Goal: Information Seeking & Learning: Check status

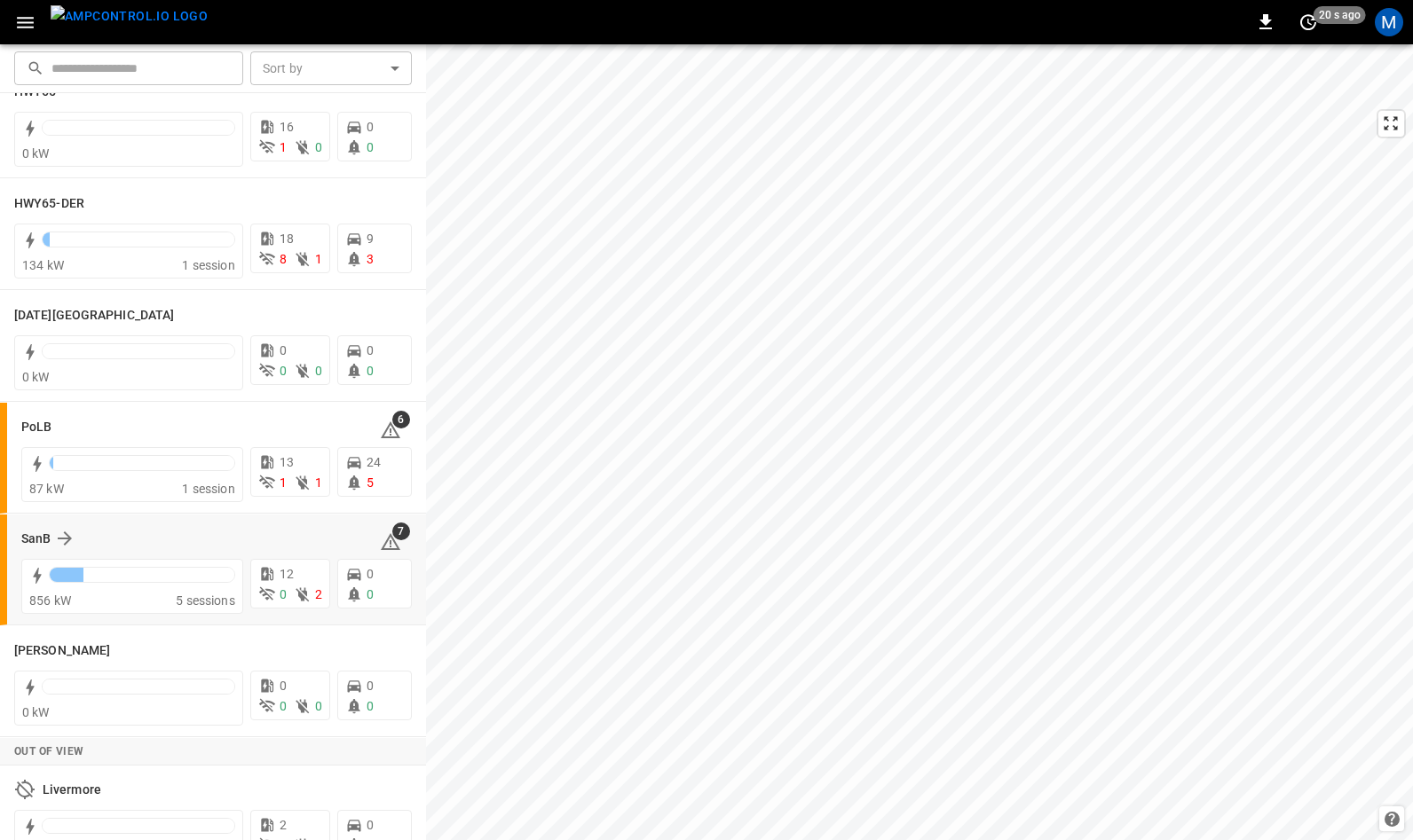
scroll to position [161, 0]
click at [65, 428] on icon at bounding box center [66, 430] width 21 height 21
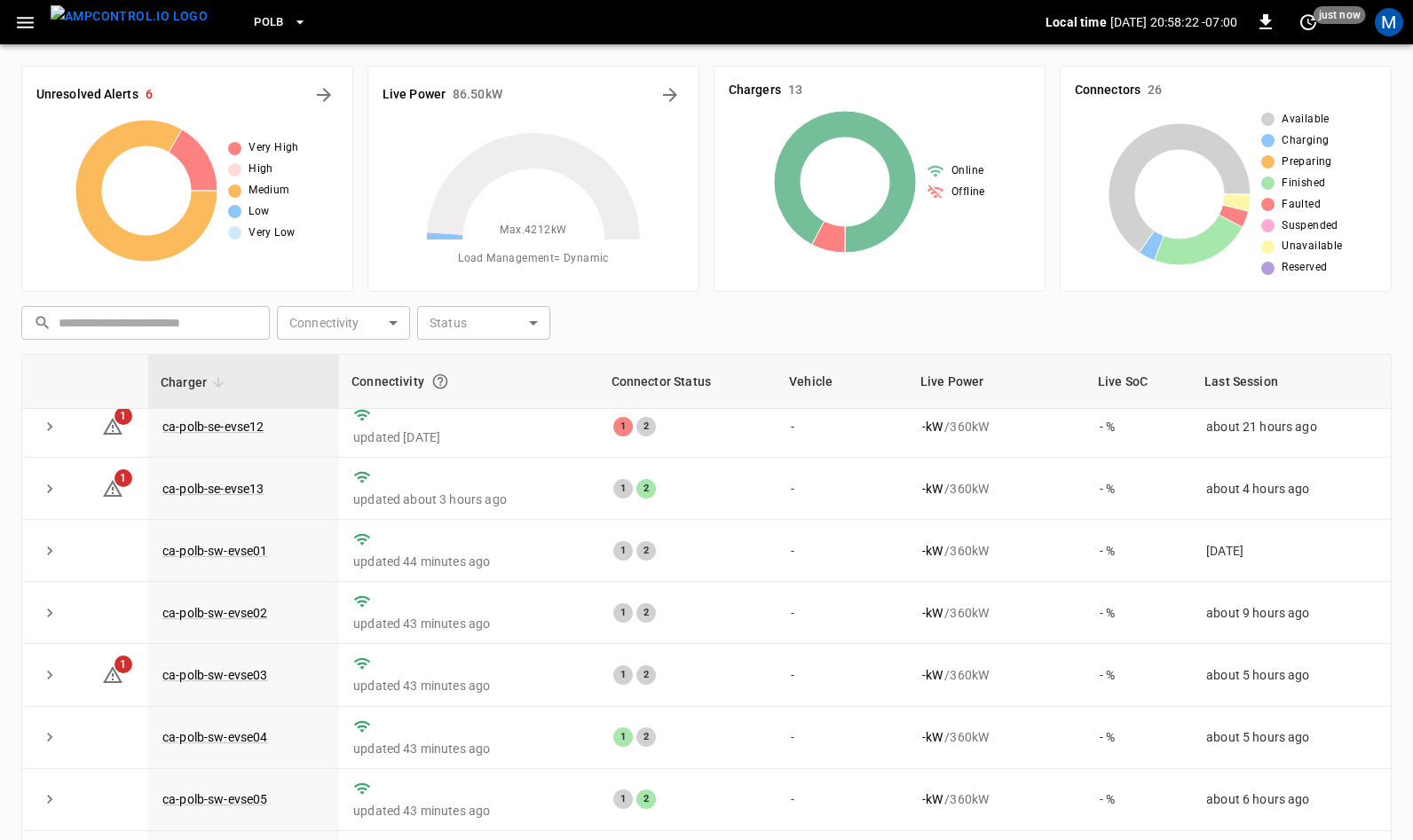
scroll to position [282, 0]
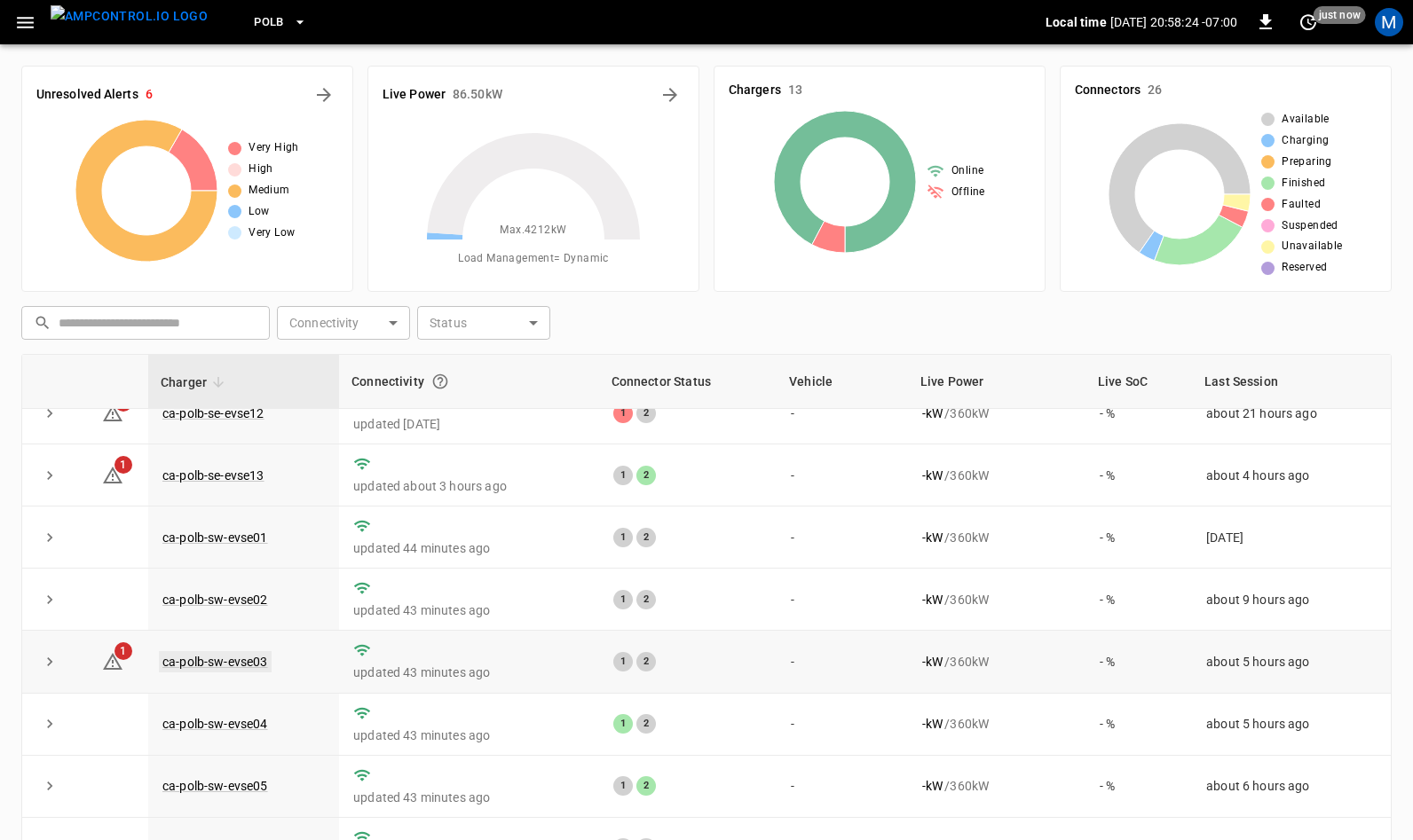
click at [224, 661] on link "ca-polb-sw-evse03" at bounding box center [215, 661] width 113 height 21
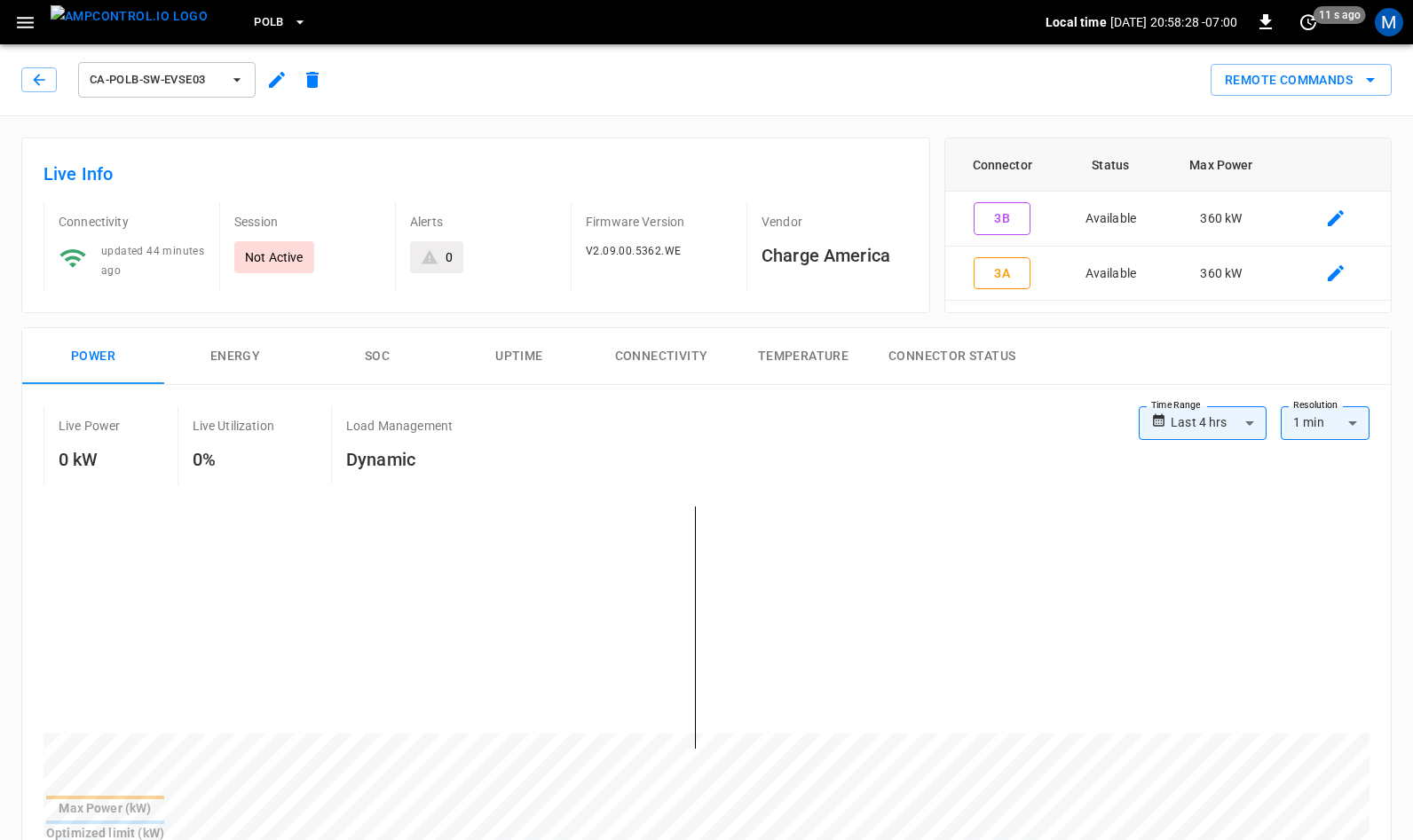
scroll to position [565, 0]
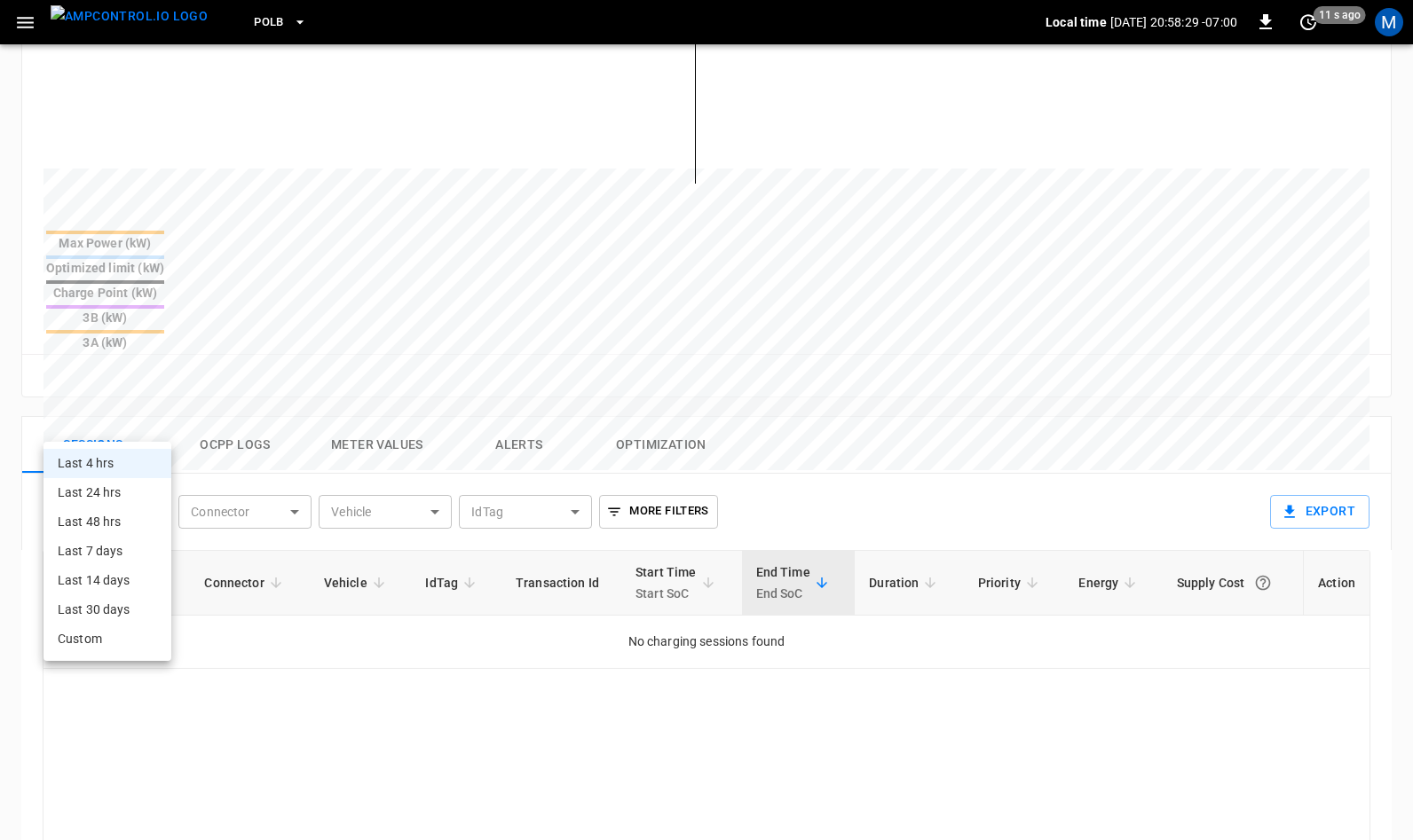
click at [136, 423] on body "**********" at bounding box center [706, 321] width 1413 height 1772
click at [108, 511] on li "Last 48 hrs" at bounding box center [107, 522] width 127 height 30
type input "**********"
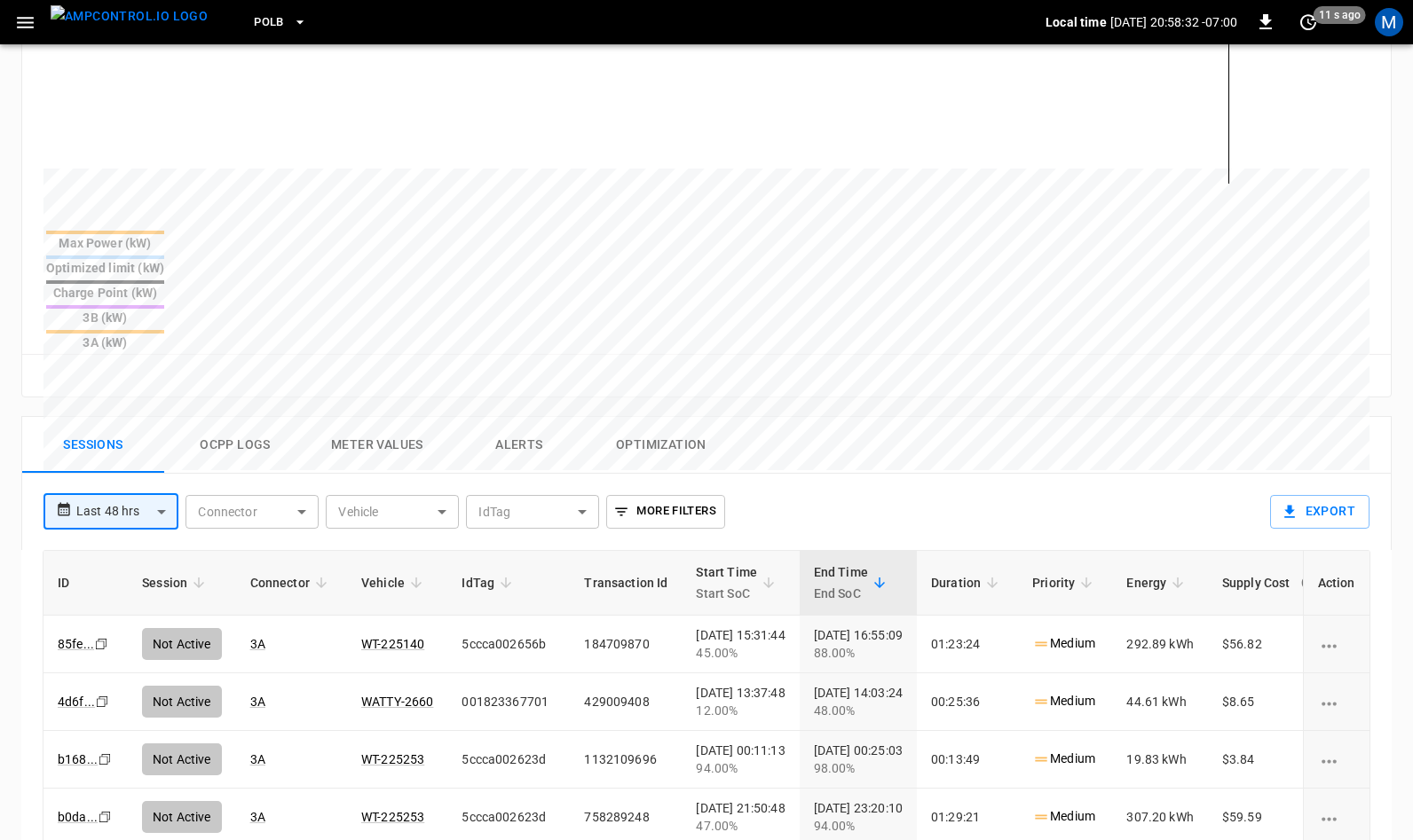
scroll to position [750, 0]
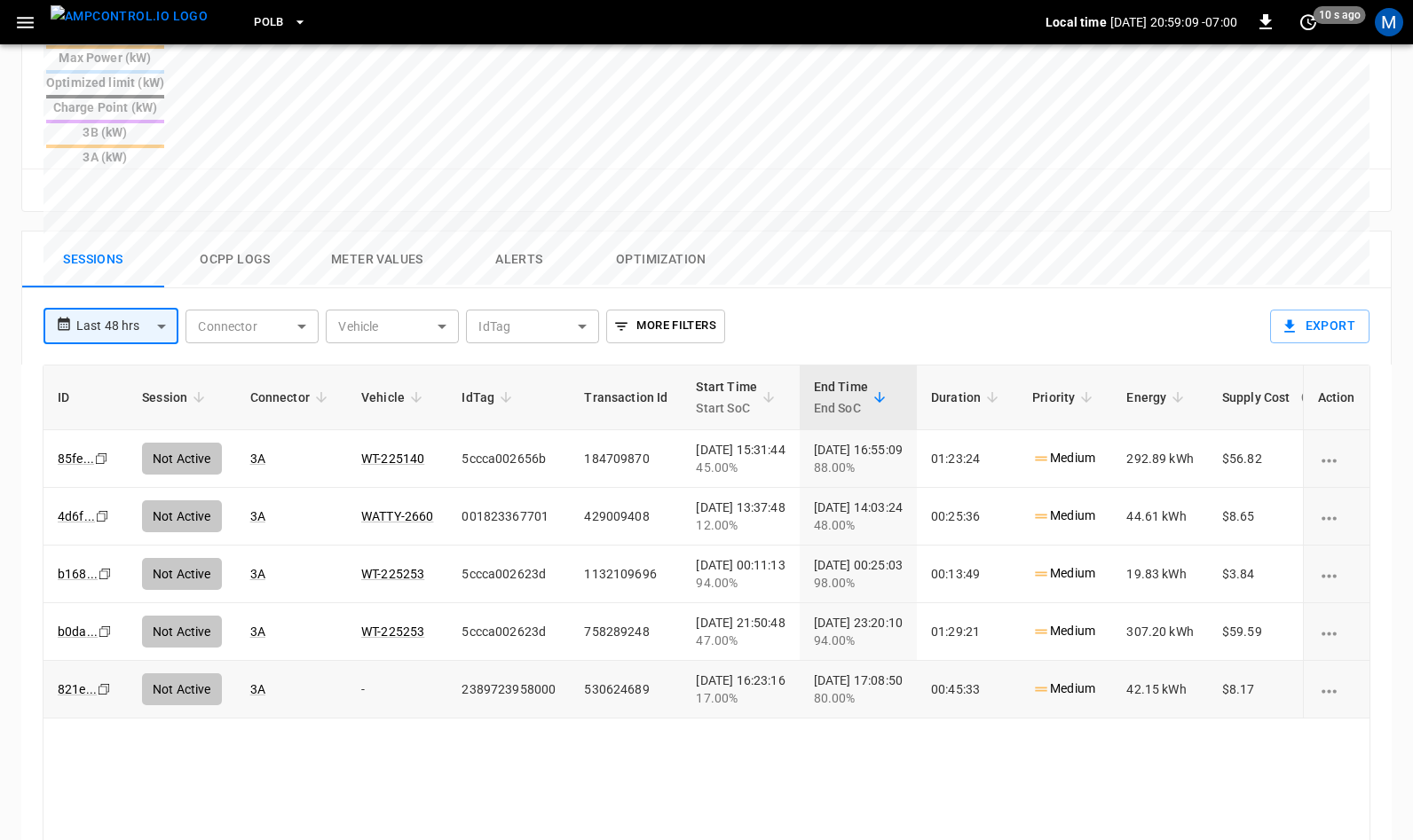
click at [103, 465] on icon "Copy" at bounding box center [101, 458] width 14 height 14
click at [77, 682] on link "821e ..." at bounding box center [77, 689] width 39 height 14
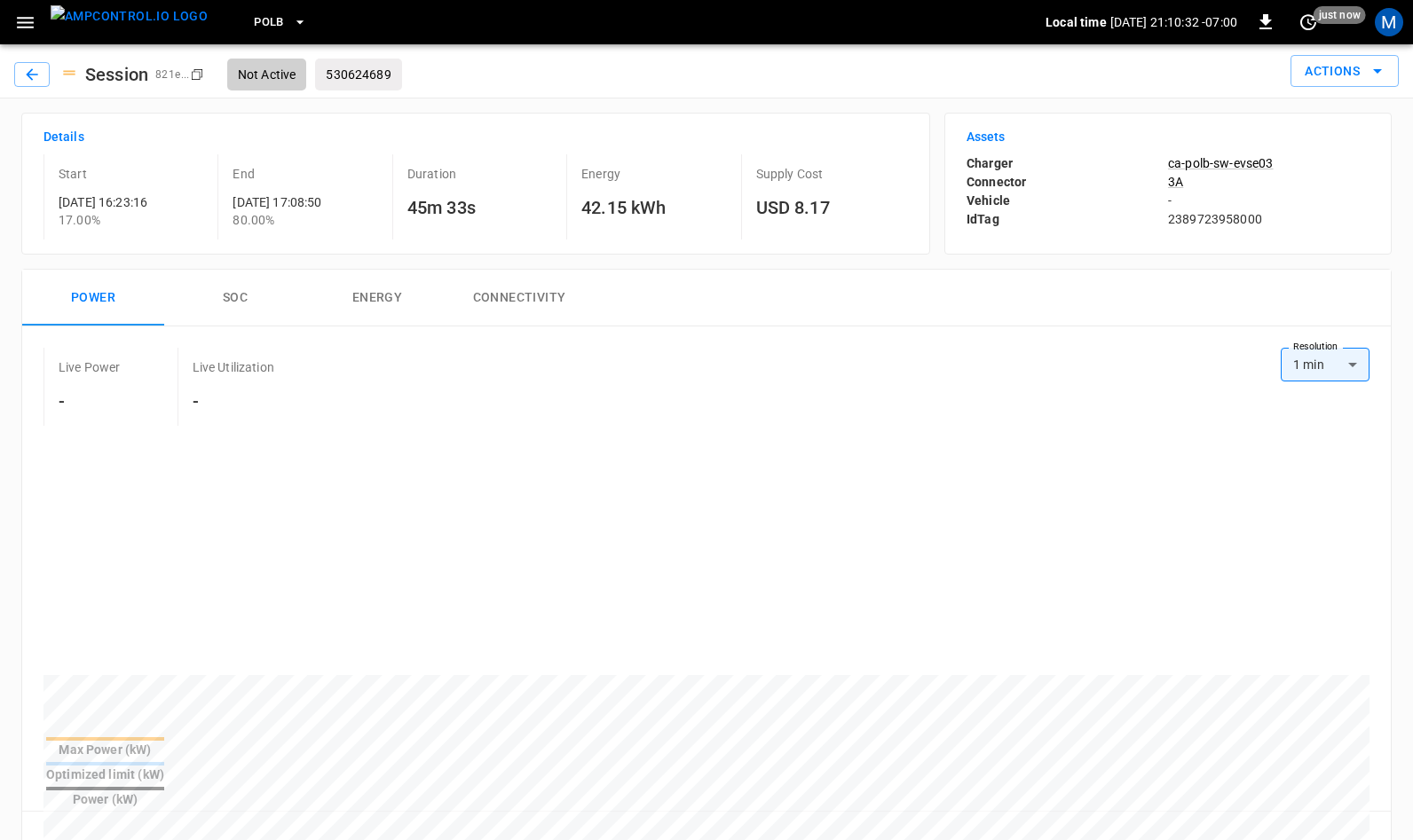
click at [98, 13] on img "menu" at bounding box center [129, 17] width 157 height 22
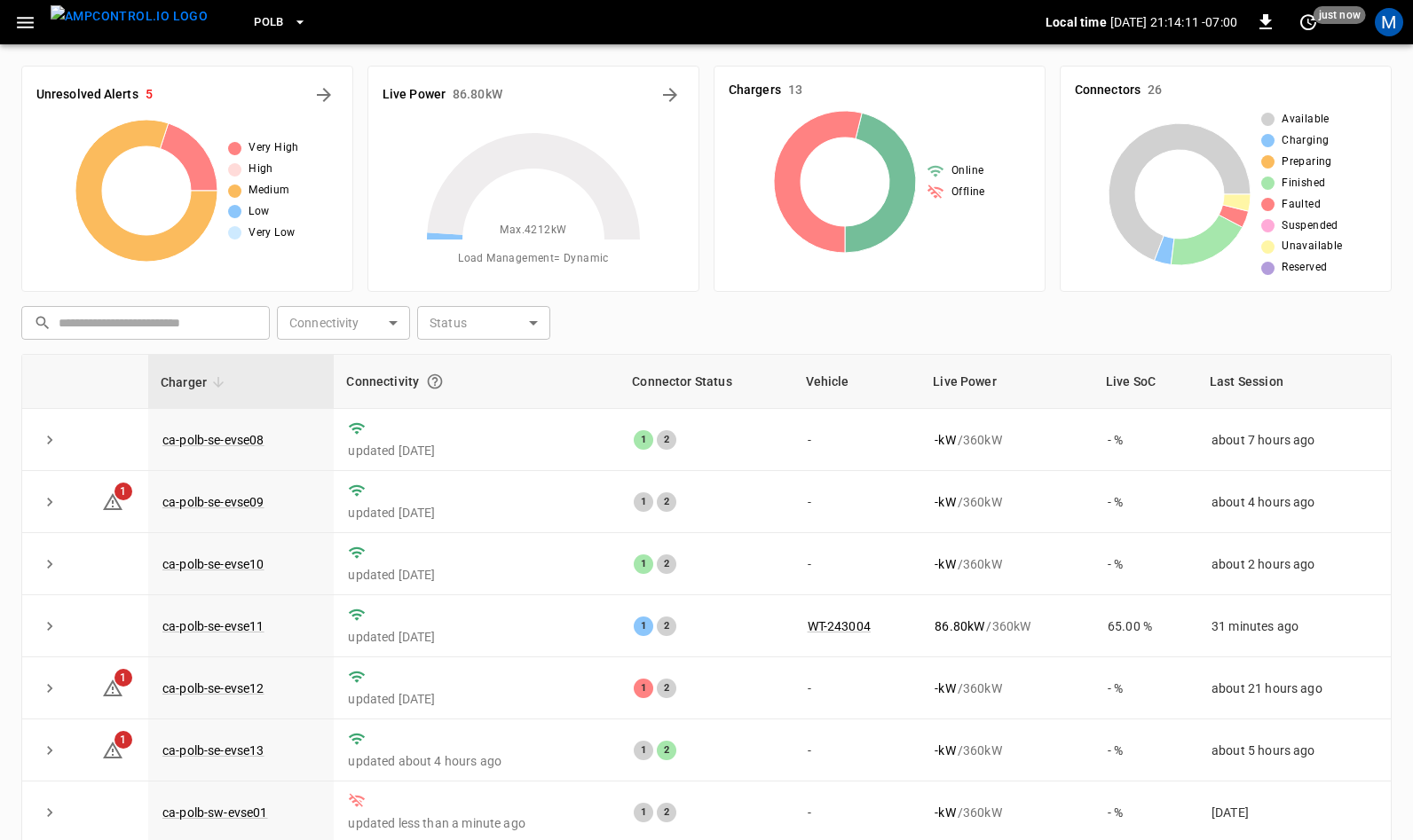
click at [254, 14] on span "PoLB" at bounding box center [269, 22] width 30 height 20
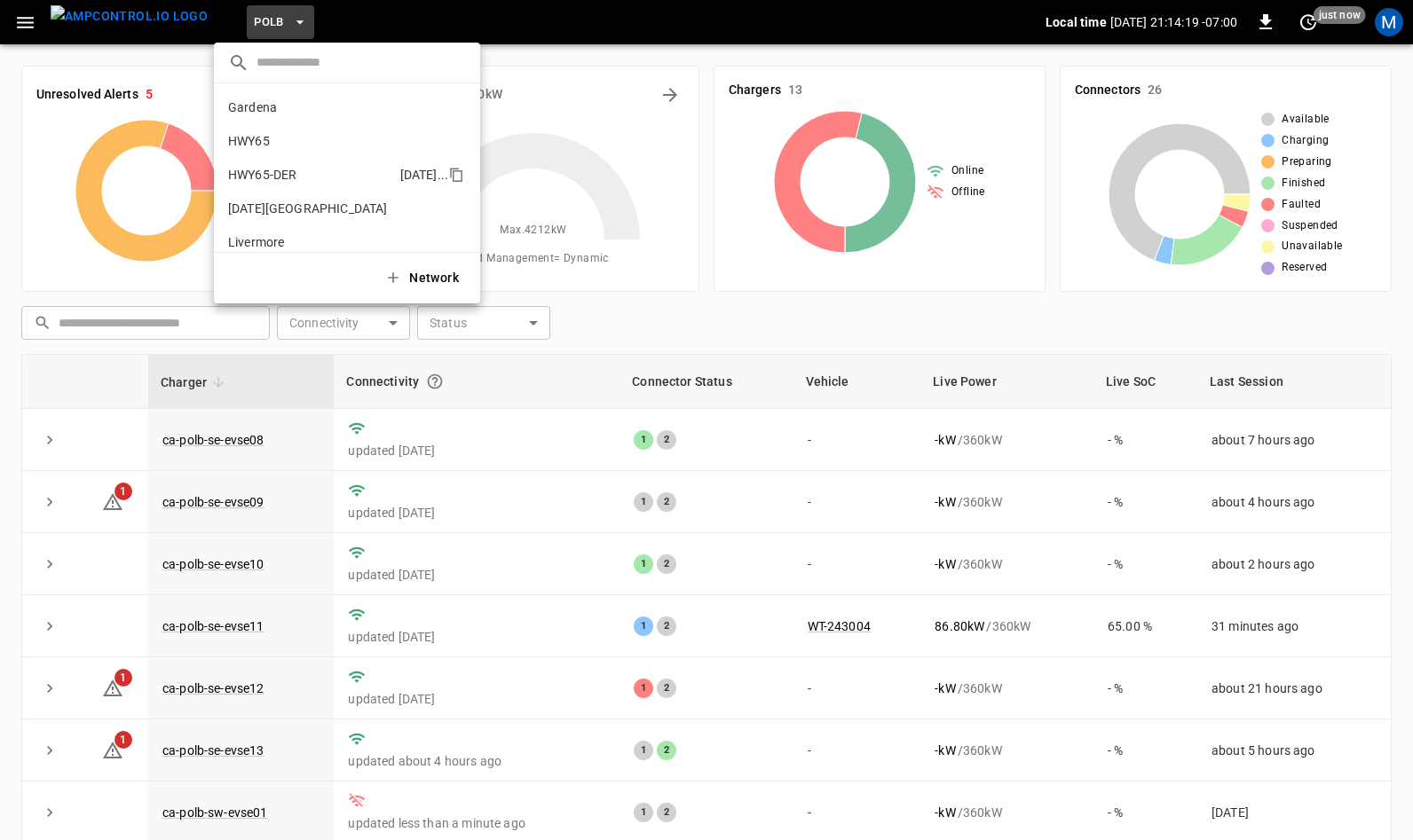
click at [276, 173] on p "HWY65-DER" at bounding box center [262, 174] width 68 height 18
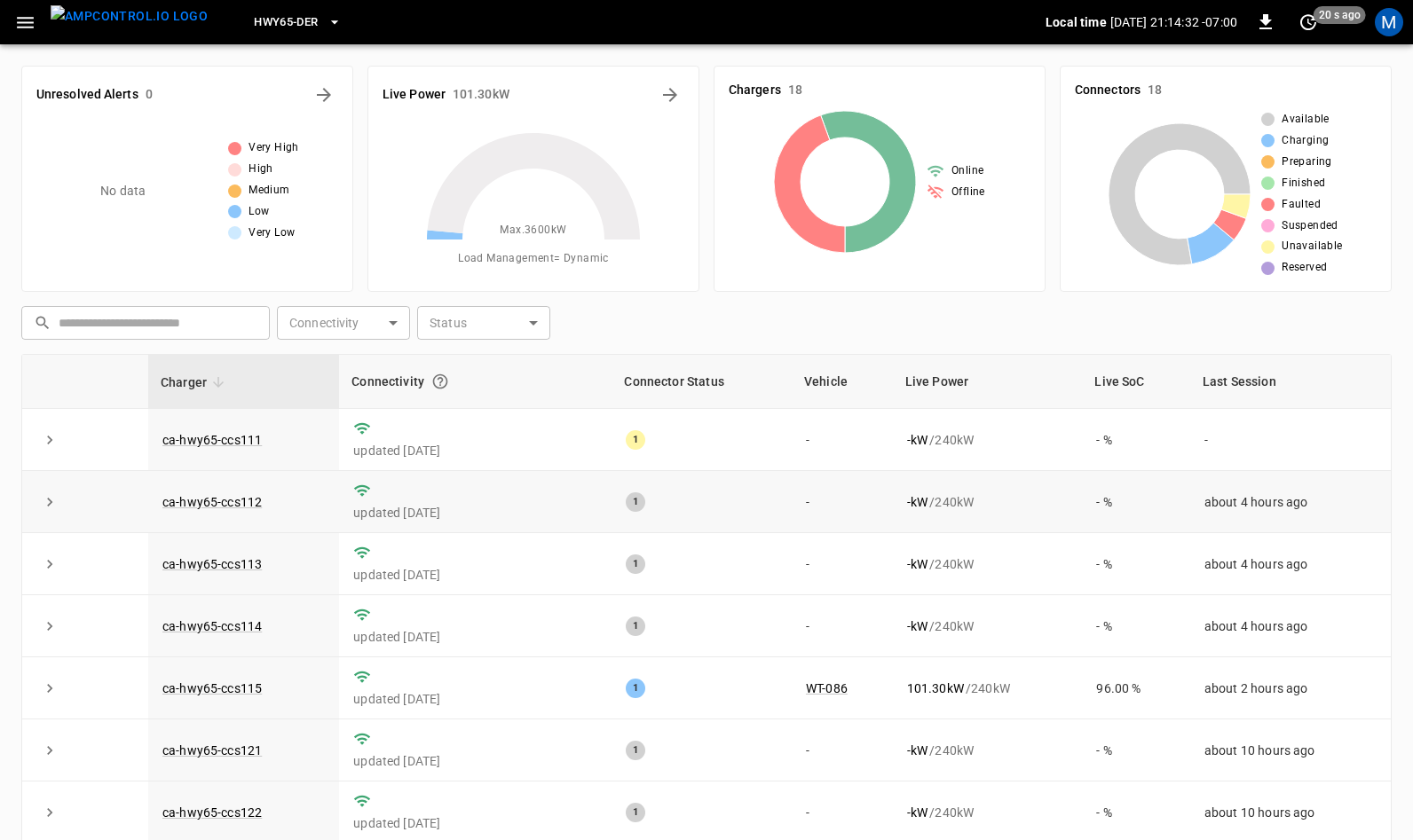
scroll to position [133, 0]
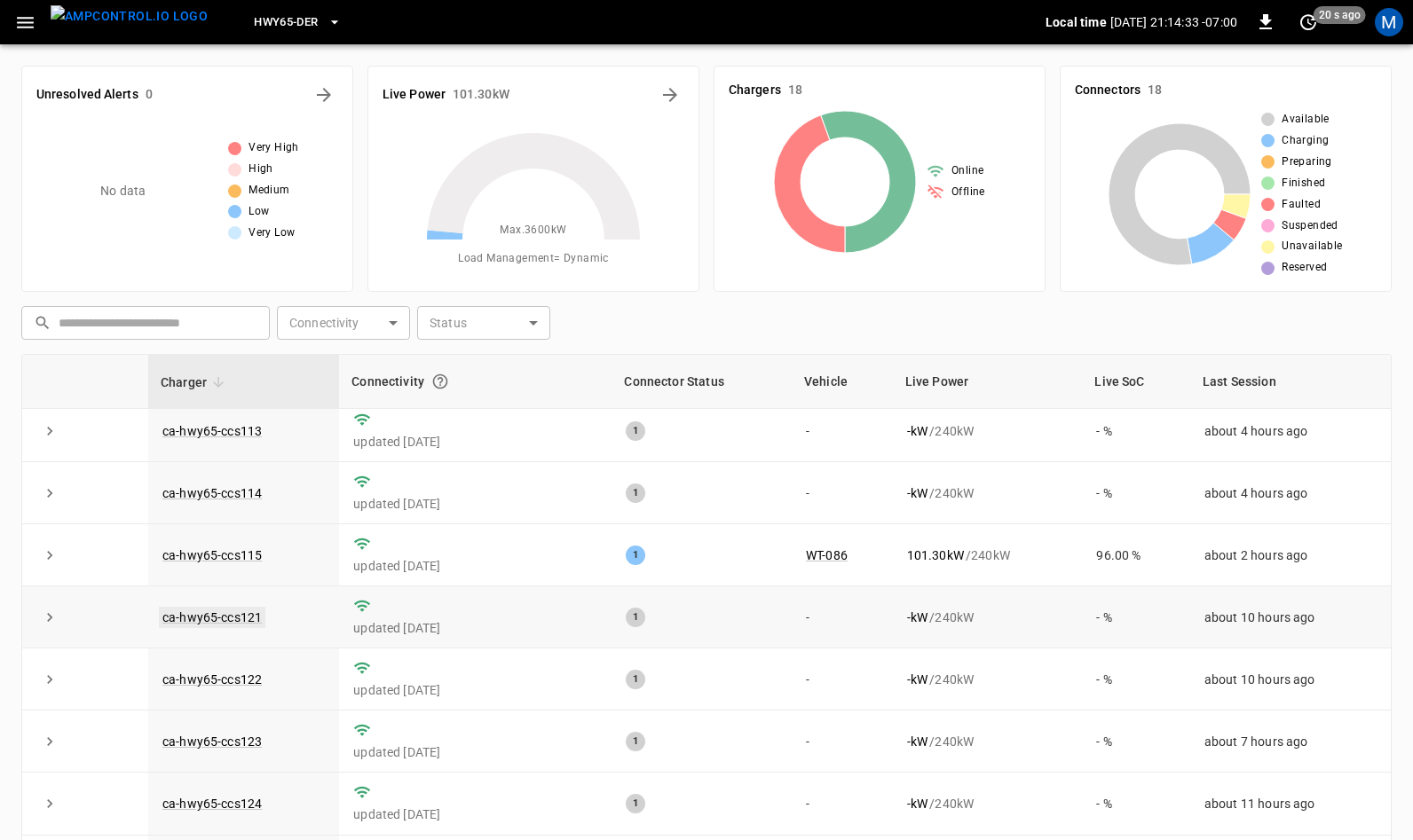
click at [217, 618] on link "ca-hwy65-ccs121" at bounding box center [211, 617] width 106 height 21
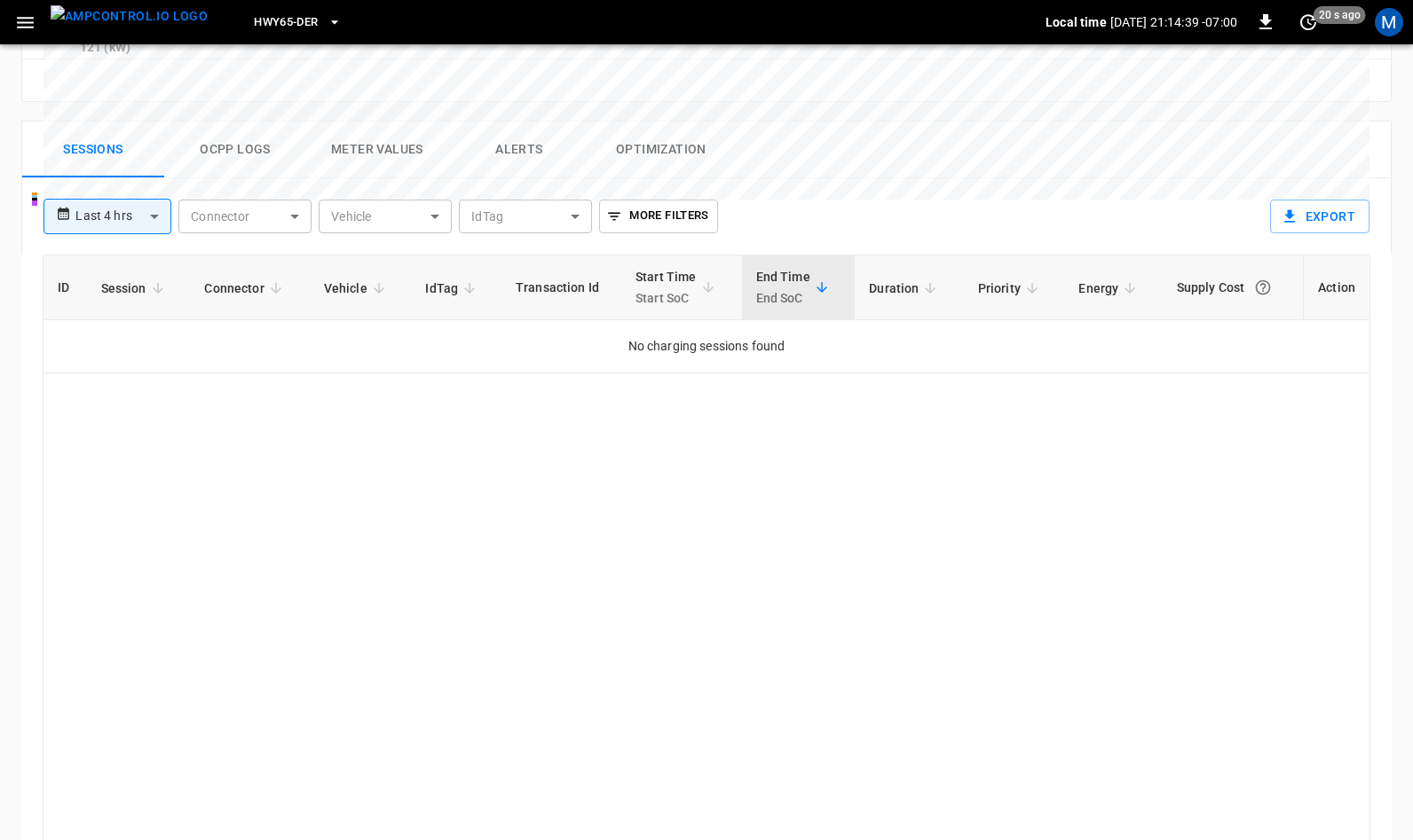
scroll to position [841, 0]
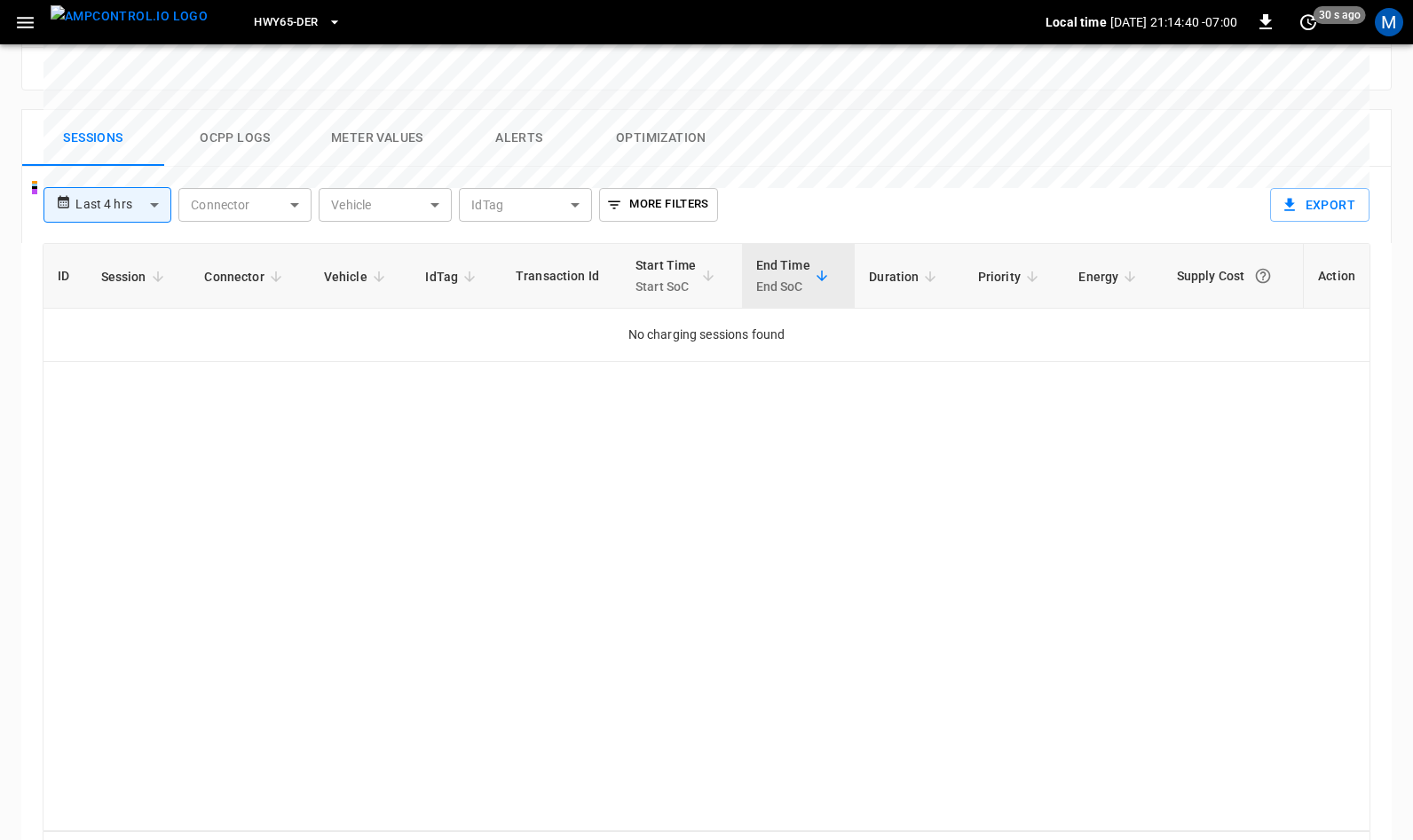
click at [245, 110] on button "Ocpp logs" at bounding box center [236, 138] width 142 height 57
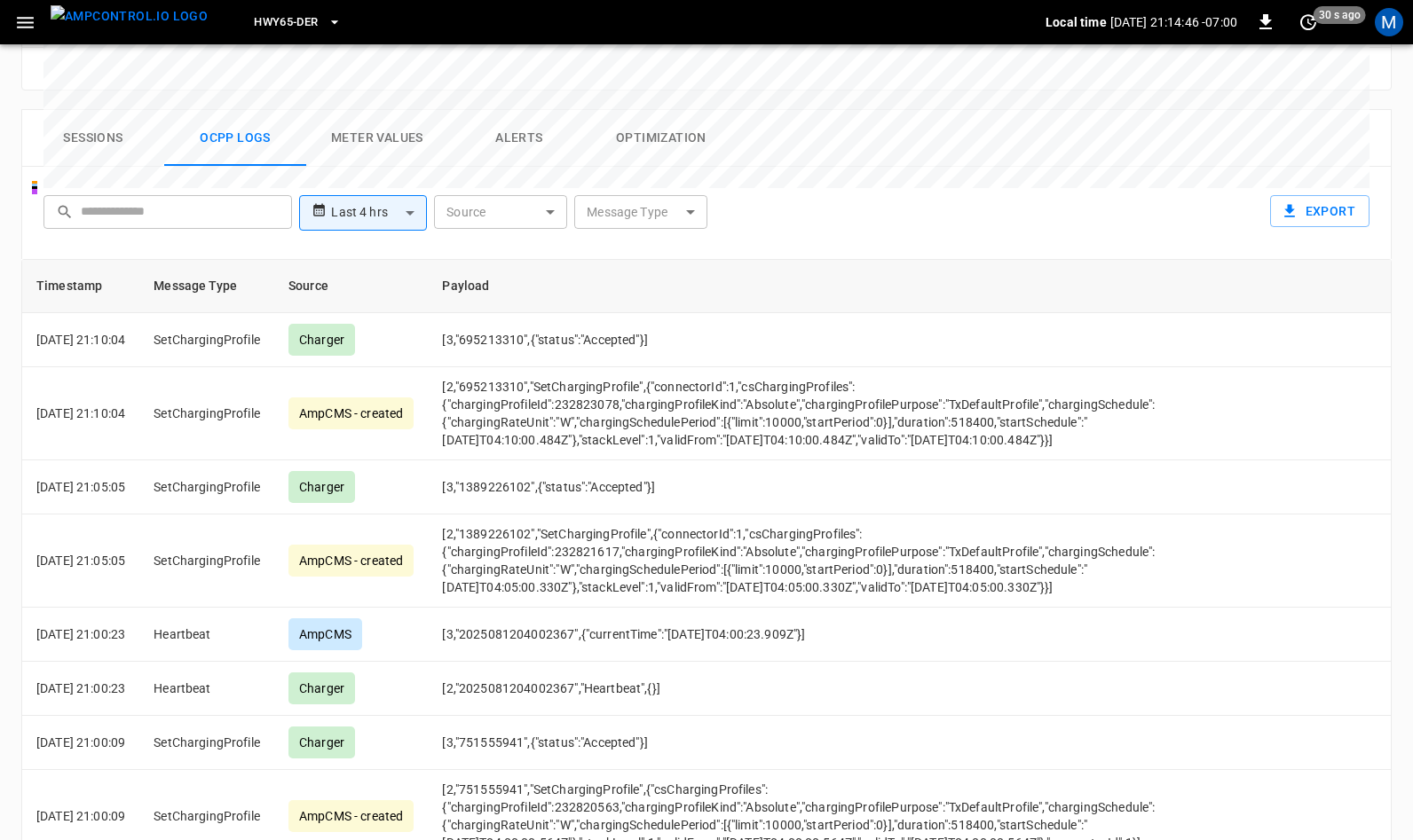
click at [102, 110] on button "Sessions" at bounding box center [93, 138] width 142 height 57
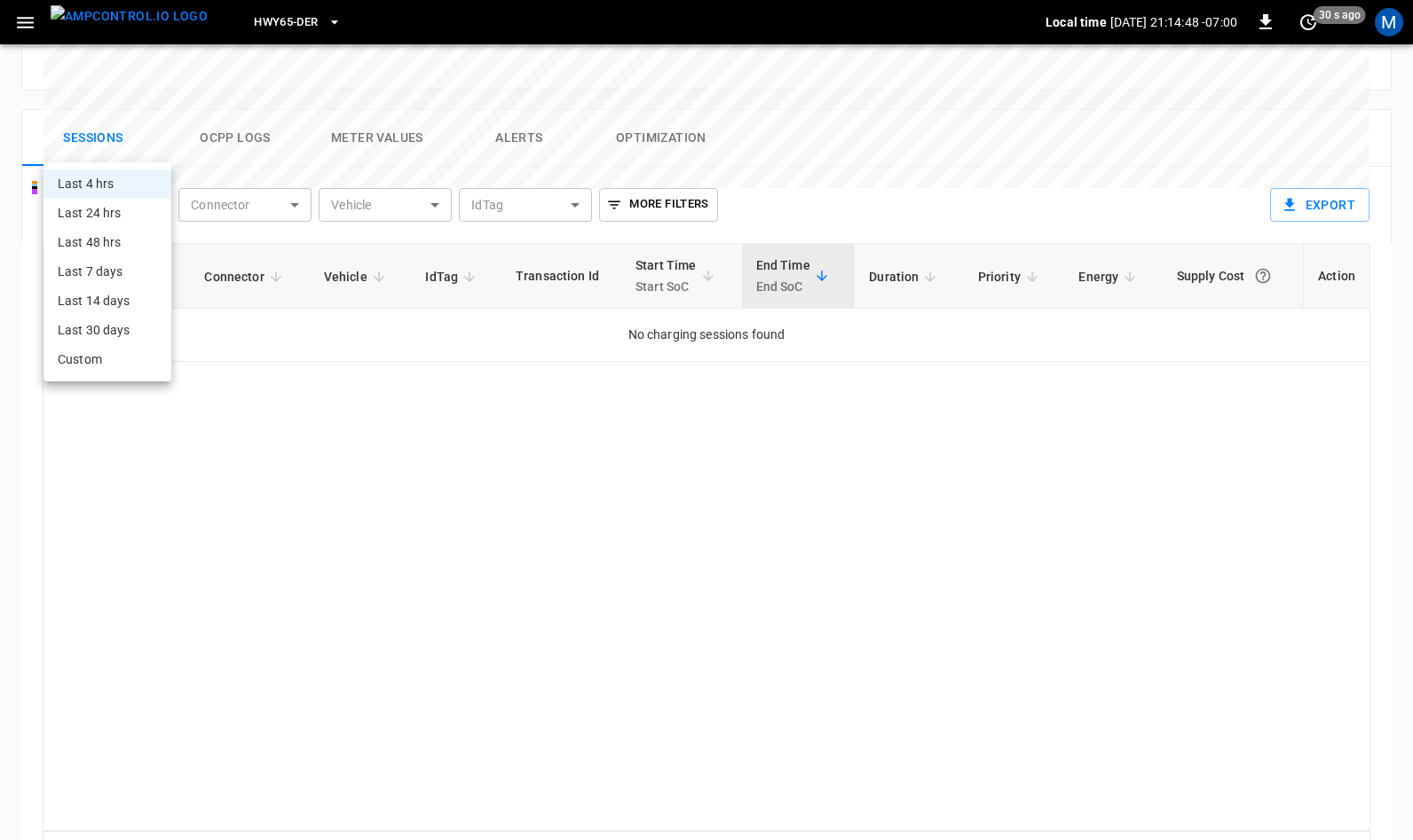
click at [140, 141] on body "**********" at bounding box center [706, 30] width 1413 height 1741
click at [119, 239] on li "Last 48 hrs" at bounding box center [107, 243] width 127 height 30
type input "**********"
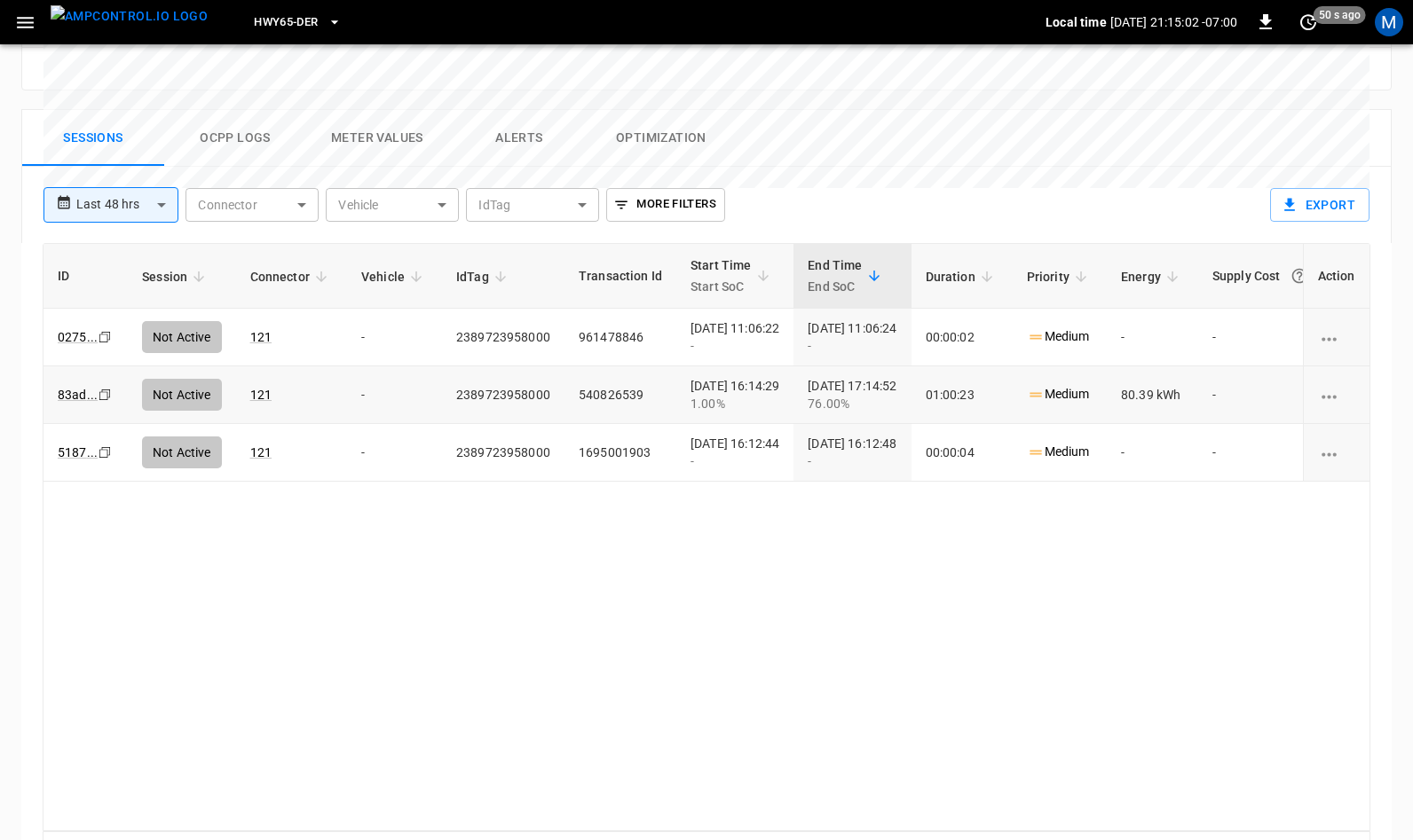
click at [102, 331] on icon "copy" at bounding box center [105, 337] width 11 height 11
click at [106, 330] on icon "Copy" at bounding box center [104, 336] width 14 height 14
click at [104, 330] on icon "Copy" at bounding box center [104, 336] width 14 height 14
click at [126, 22] on img "menu" at bounding box center [129, 17] width 157 height 22
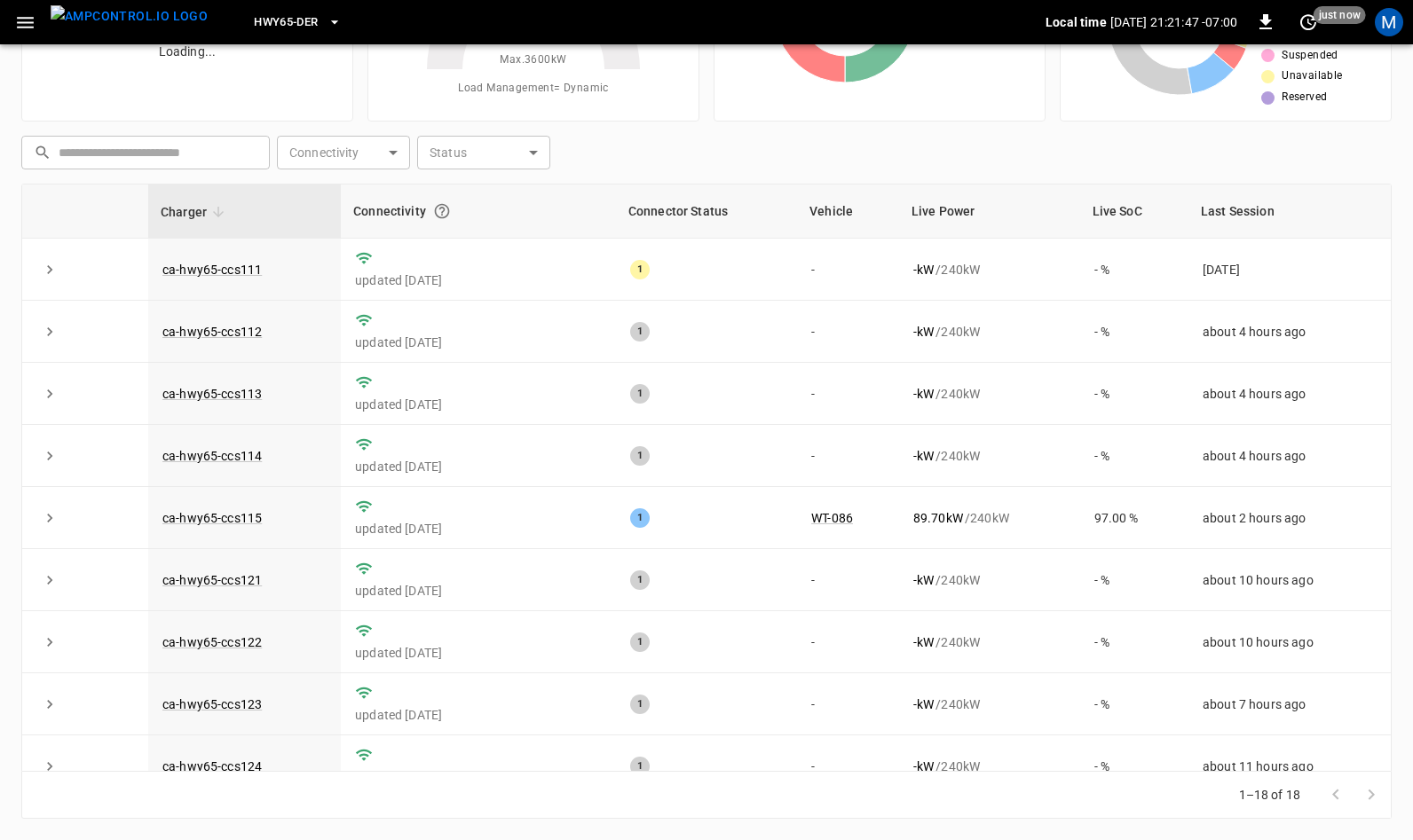
scroll to position [171, 0]
click at [207, 330] on link "ca-hwy65-ccs112" at bounding box center [211, 331] width 106 height 21
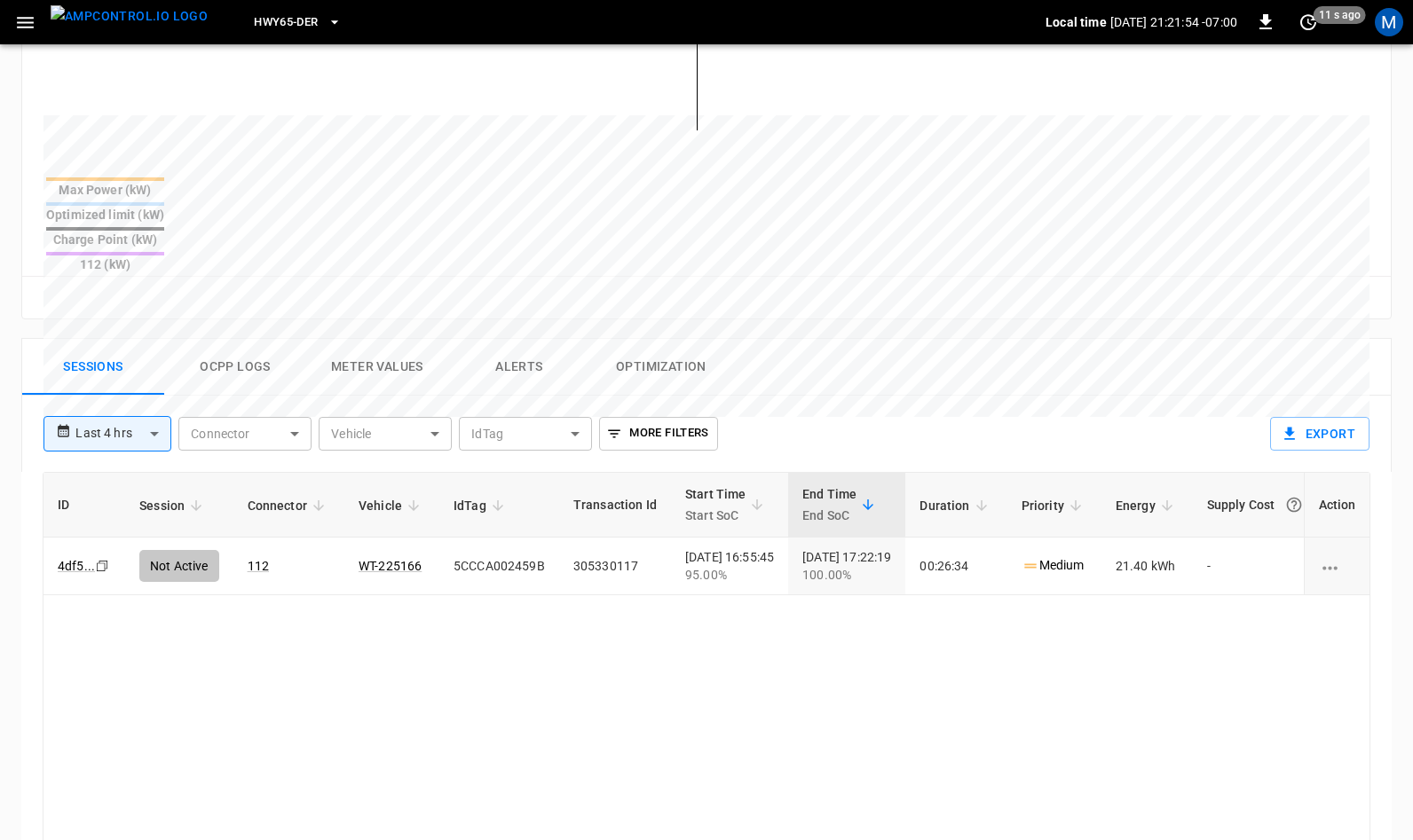
scroll to position [726, 0]
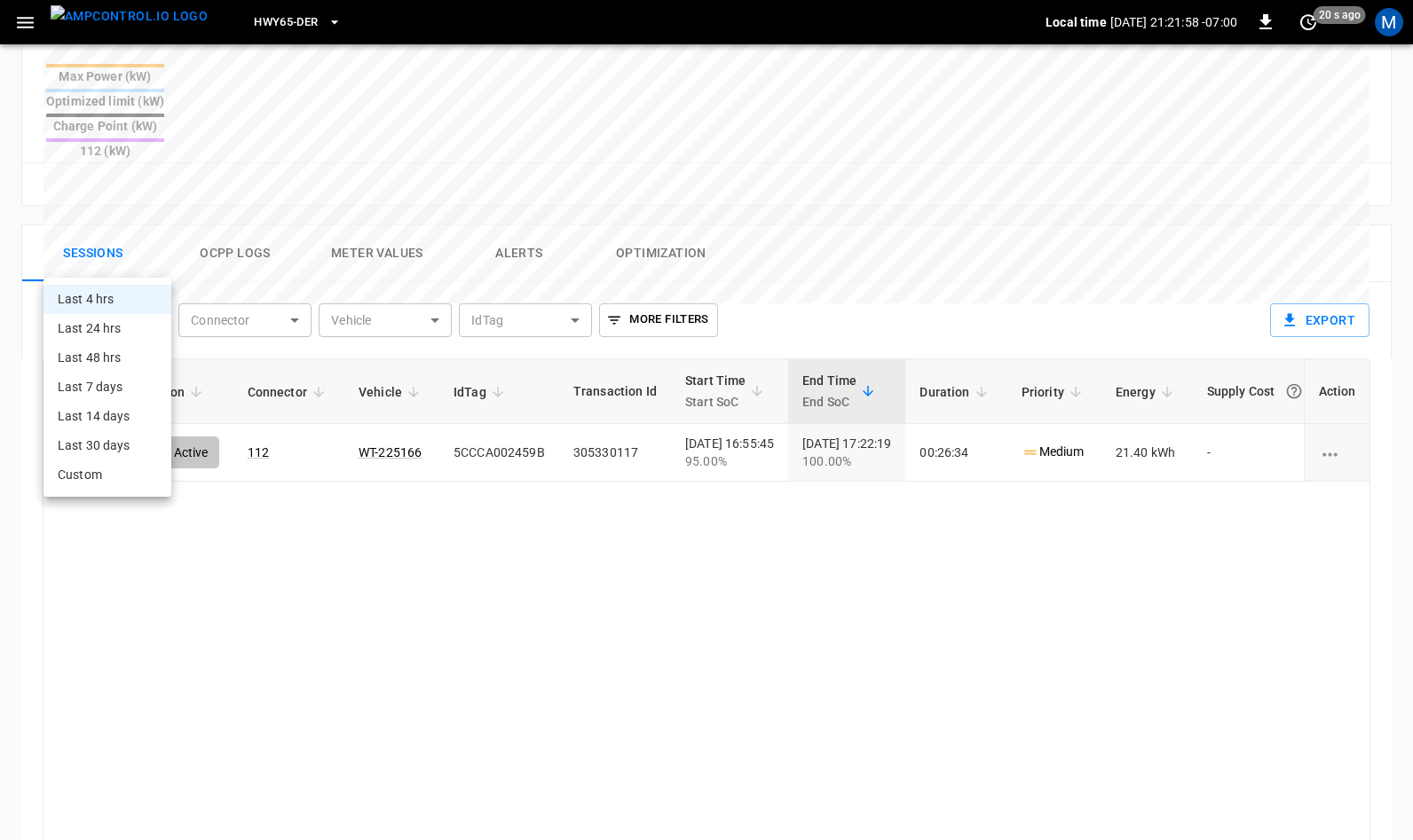
click at [151, 254] on body "**********" at bounding box center [706, 145] width 1413 height 1741
click at [102, 325] on li "Last 24 hrs" at bounding box center [107, 329] width 127 height 30
type input "**********"
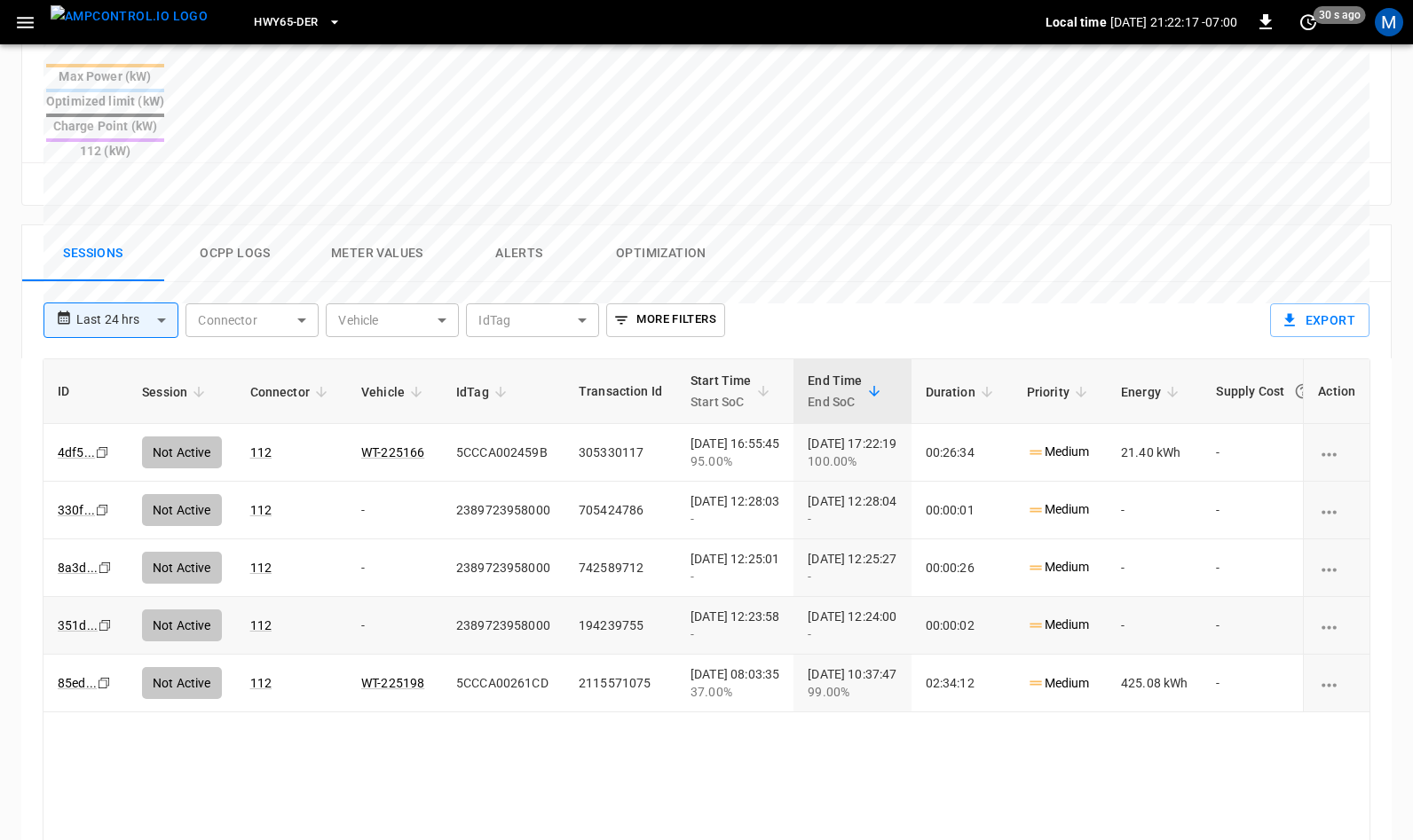
click at [105, 458] on icon "copy" at bounding box center [103, 452] width 11 height 11
click at [97, 449] on icon "Copy" at bounding box center [102, 451] width 14 height 14
click at [144, 18] on img "menu" at bounding box center [129, 17] width 157 height 22
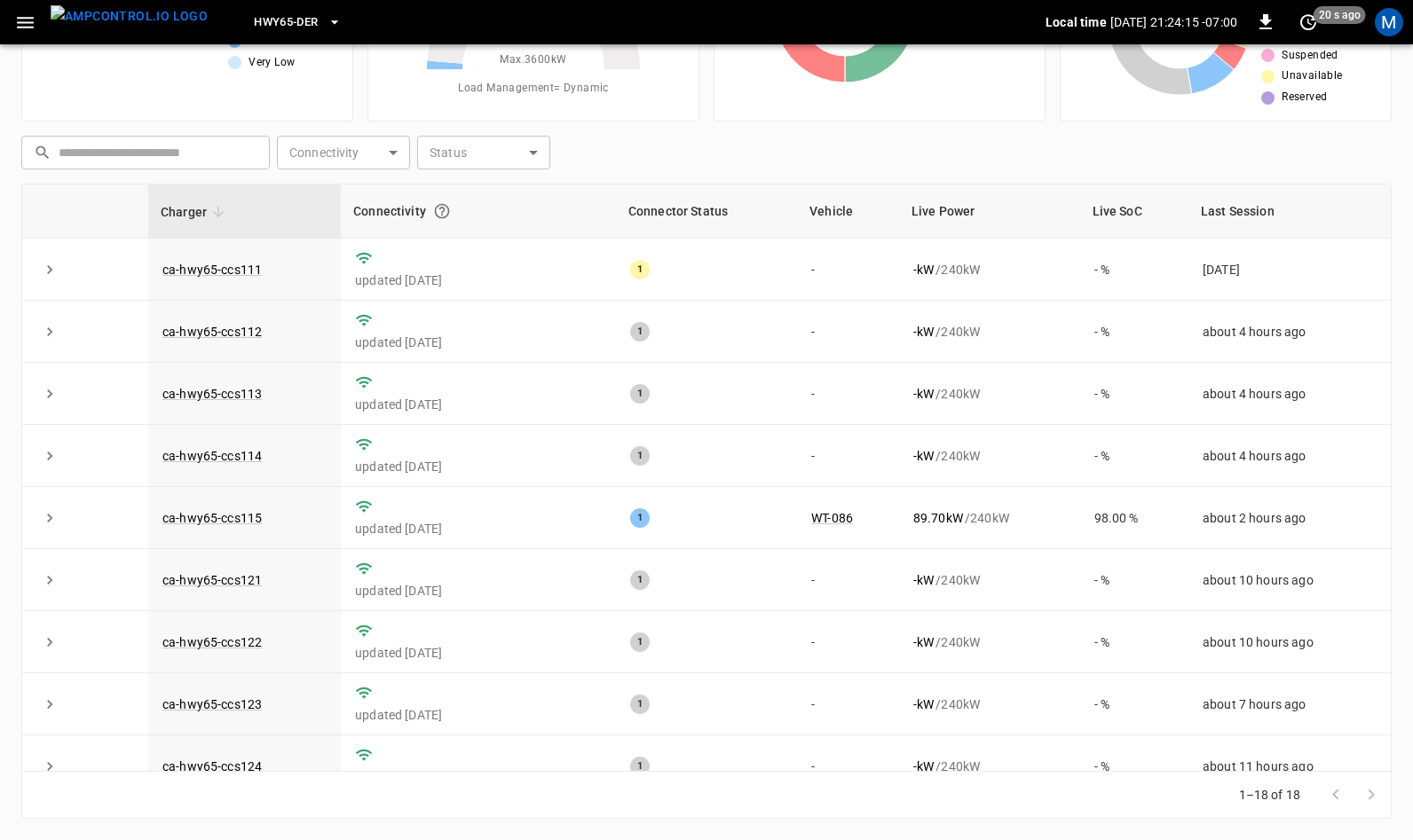
scroll to position [171, 0]
click at [223, 392] on link "ca-hwy65-ccs113" at bounding box center [211, 393] width 106 height 21
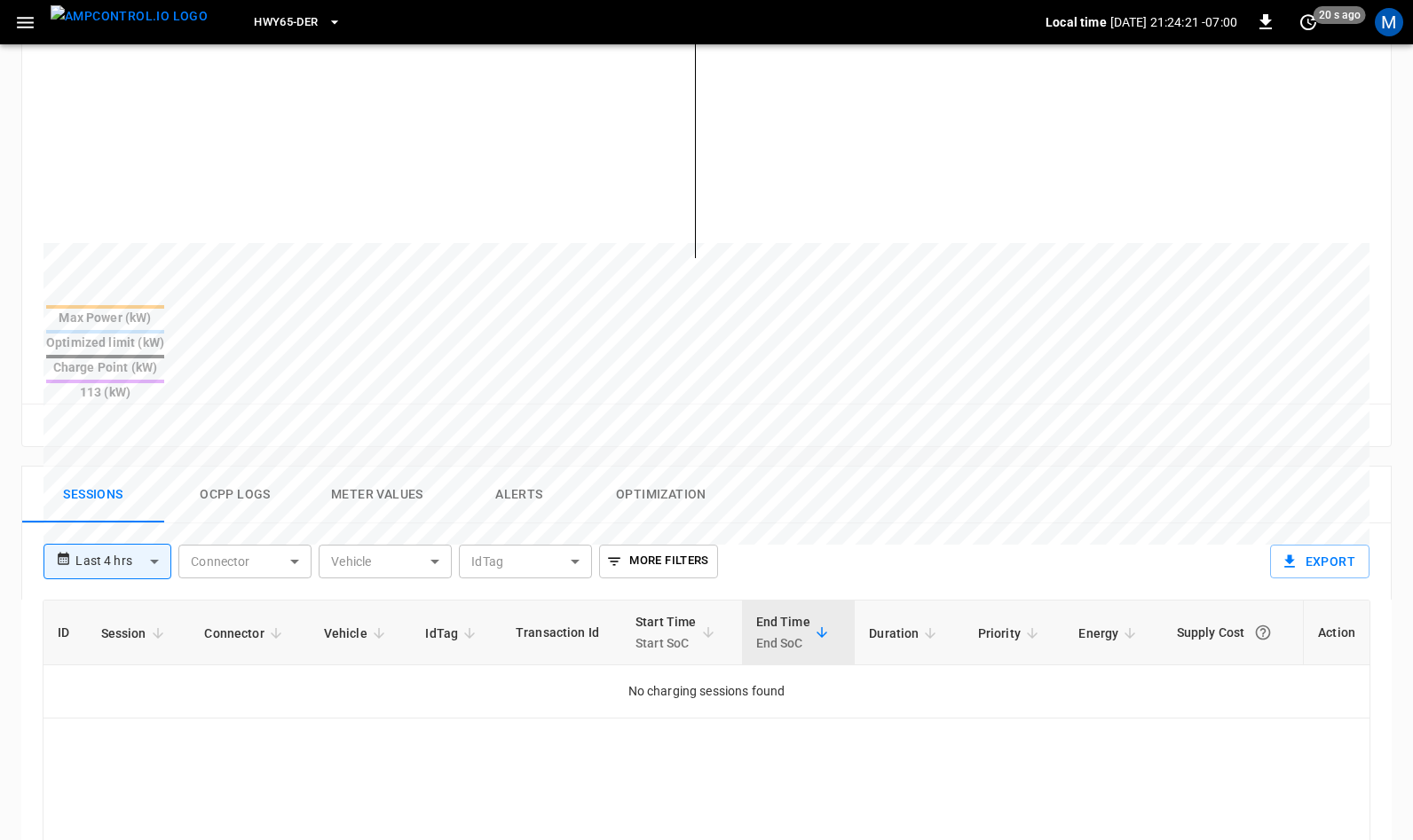
scroll to position [536, 0]
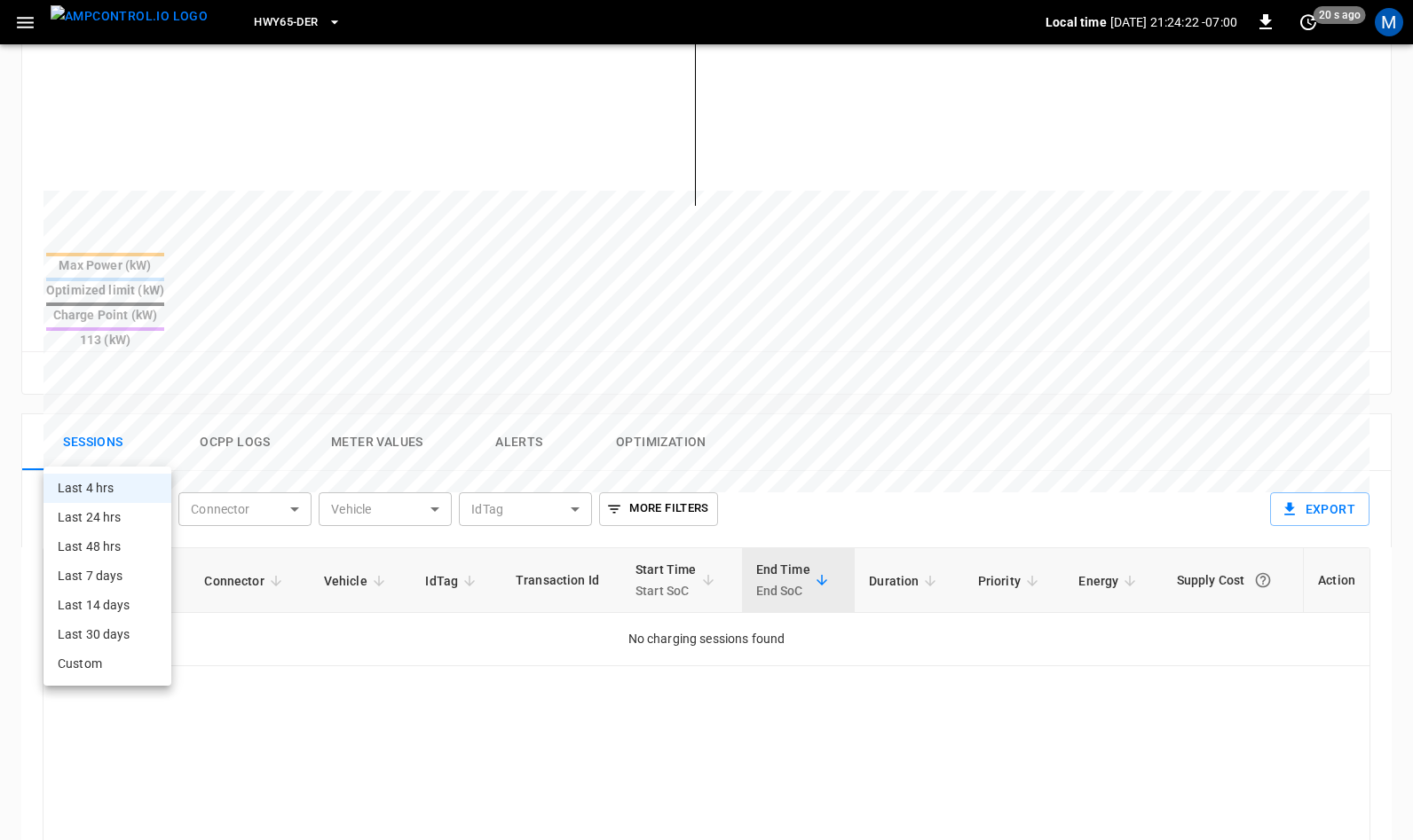
click at [147, 453] on body "**********" at bounding box center [706, 334] width 1413 height 1741
click at [125, 516] on li "Last 24 hrs" at bounding box center [107, 518] width 127 height 30
type input "**********"
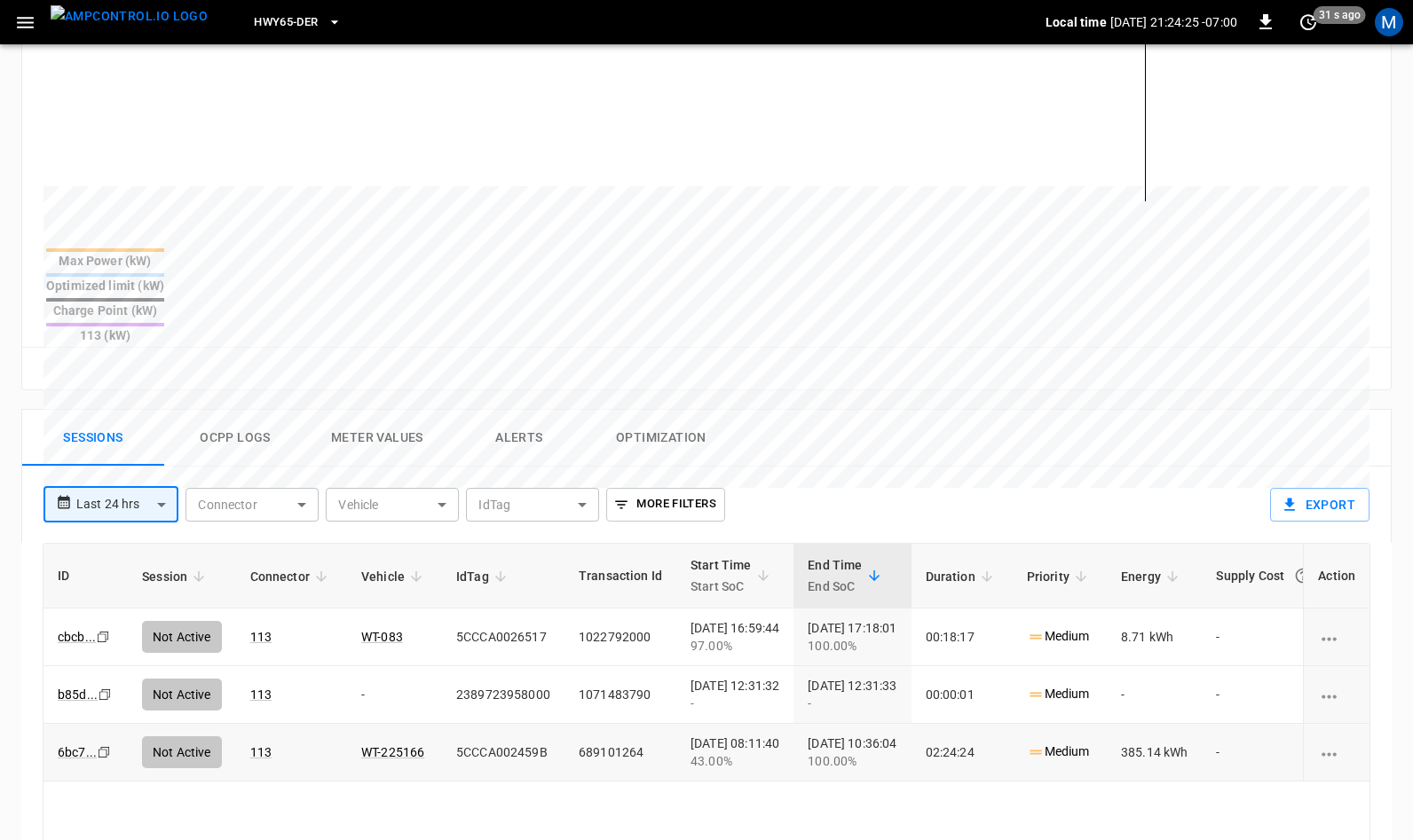
scroll to position [641, 0]
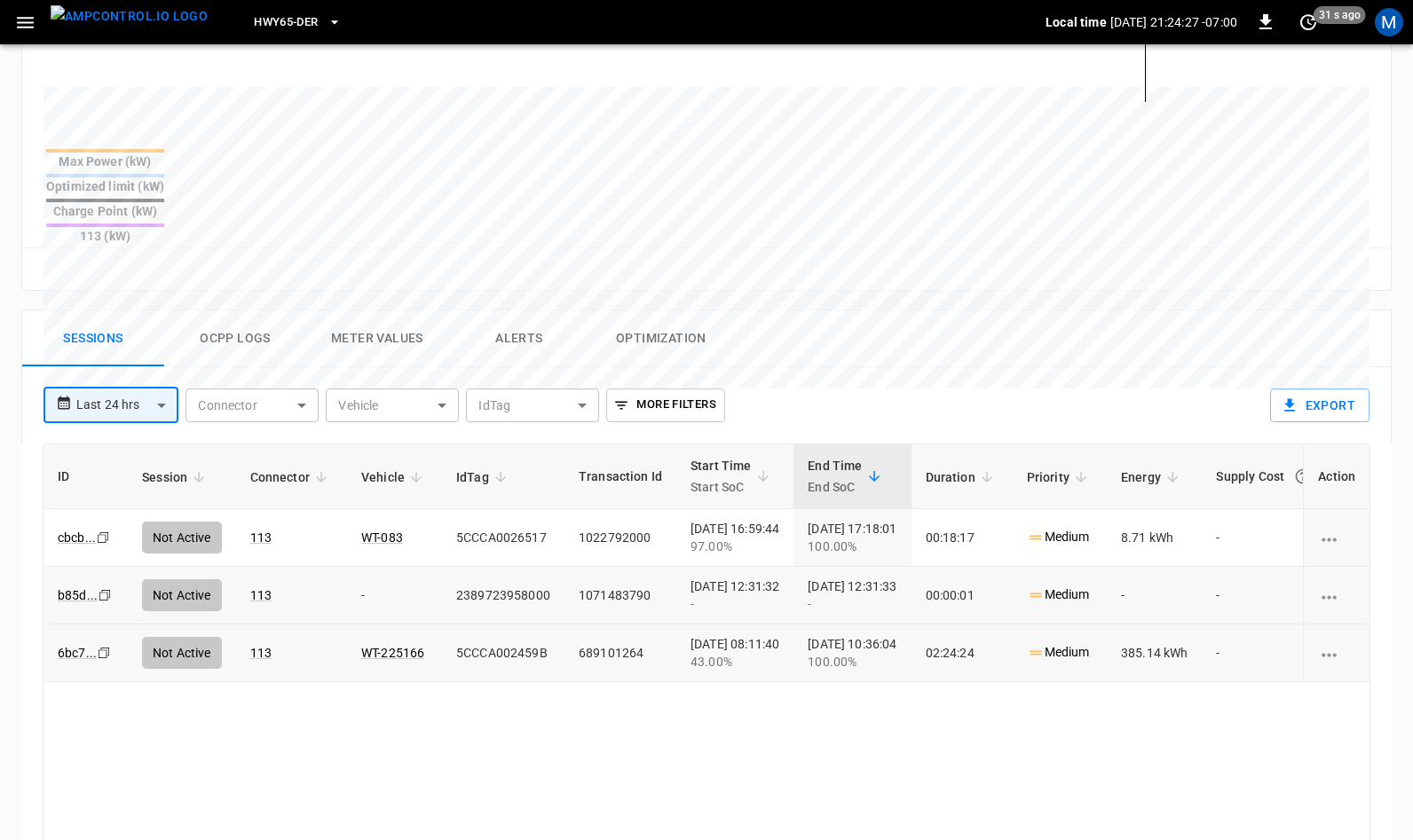
click at [103, 532] on icon "Copy" at bounding box center [103, 537] width 14 height 14
click at [100, 533] on icon "Copy" at bounding box center [103, 537] width 14 height 14
click at [112, 28] on img "menu" at bounding box center [129, 17] width 157 height 22
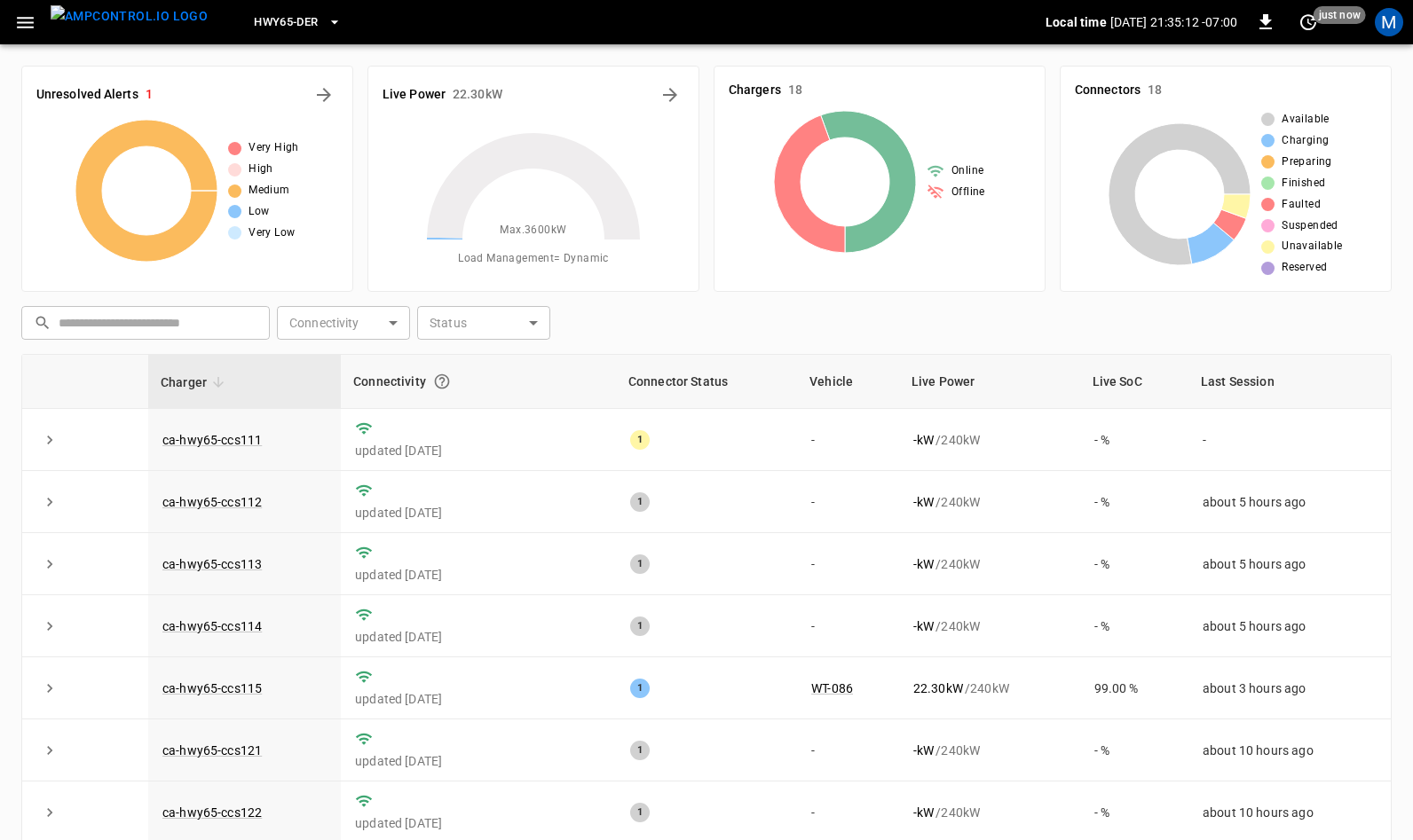
click at [266, 24] on span "HWY65-DER" at bounding box center [285, 22] width 64 height 20
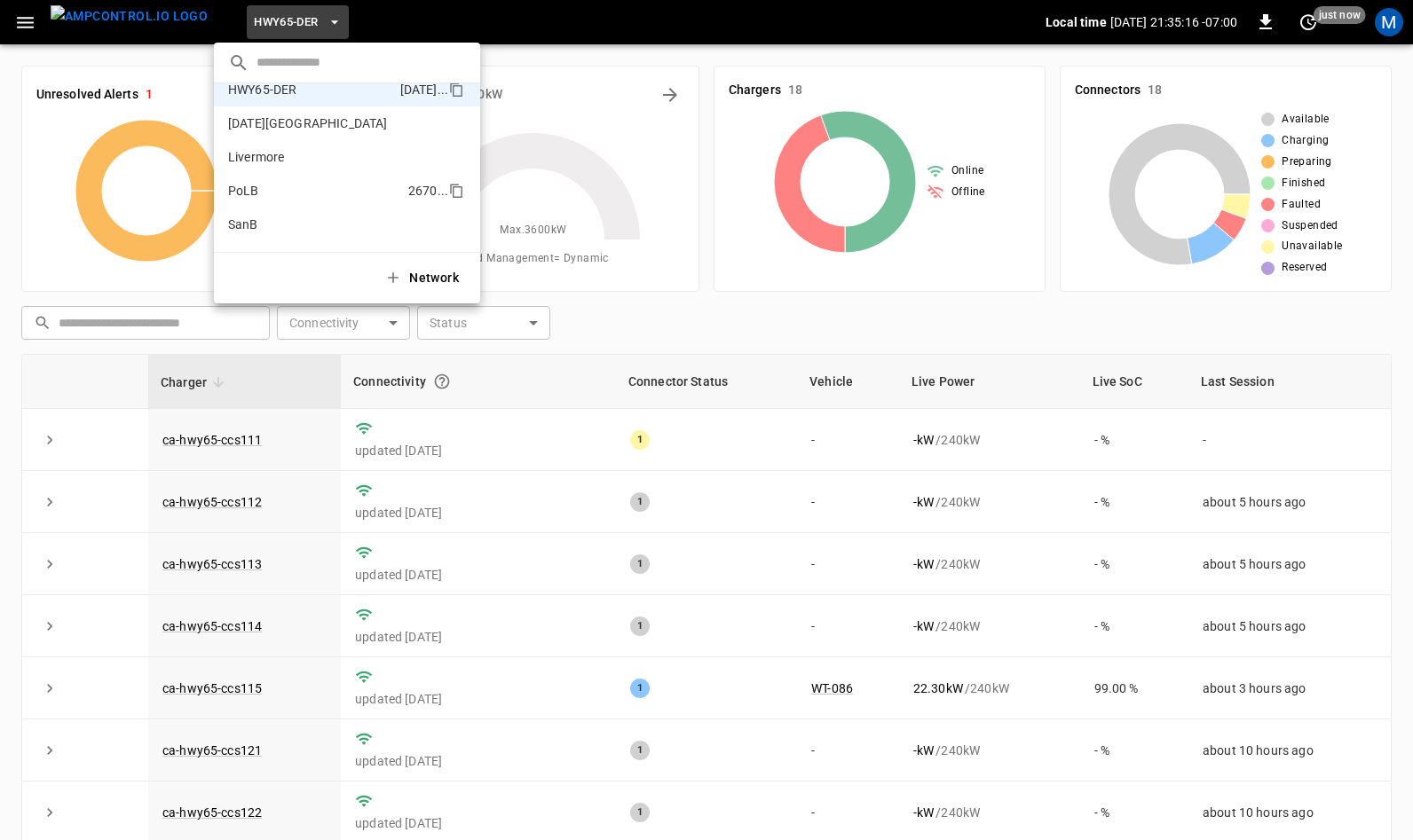
scroll to position [105, 0]
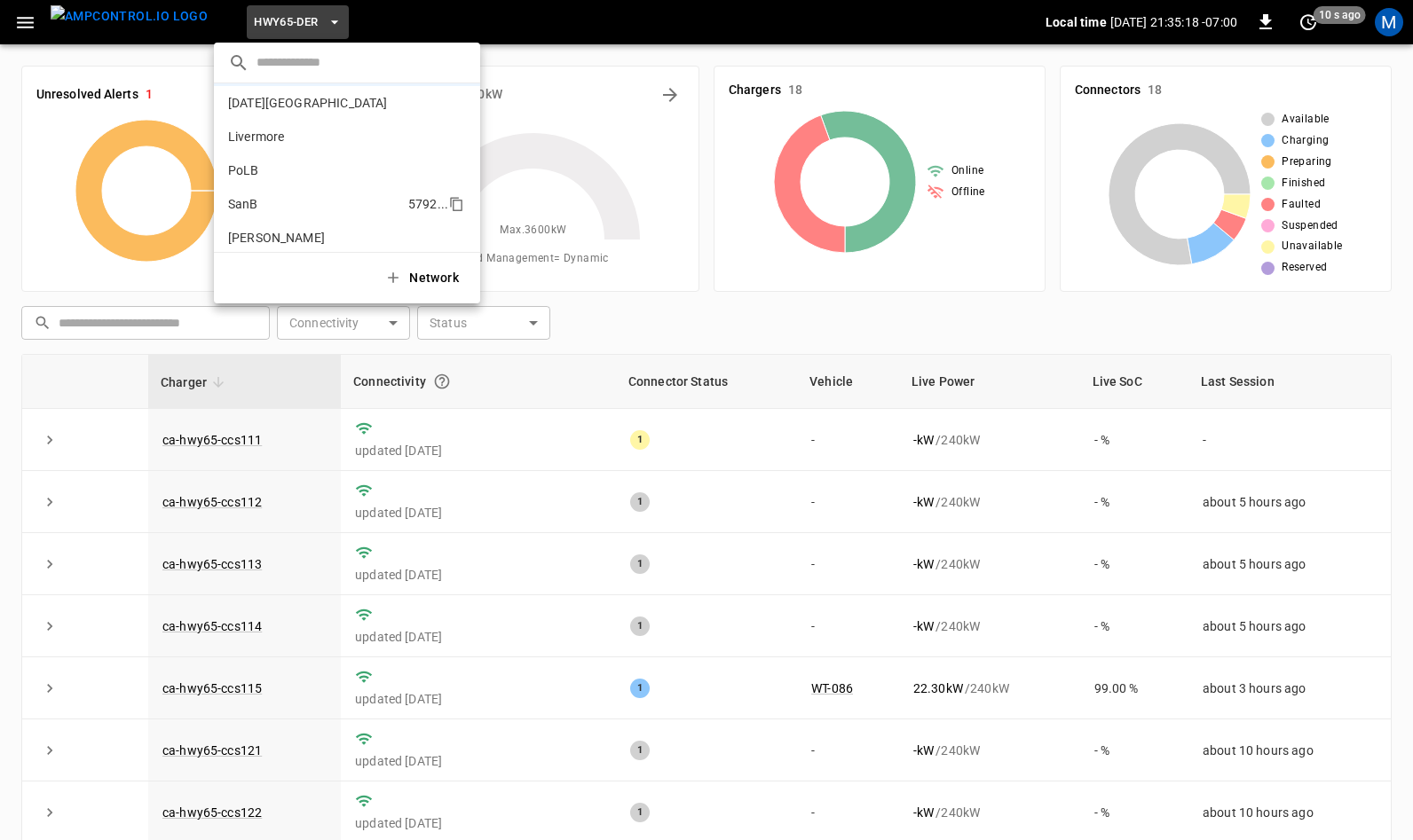
click at [260, 206] on li "SanB 5792 ..." at bounding box center [347, 204] width 266 height 34
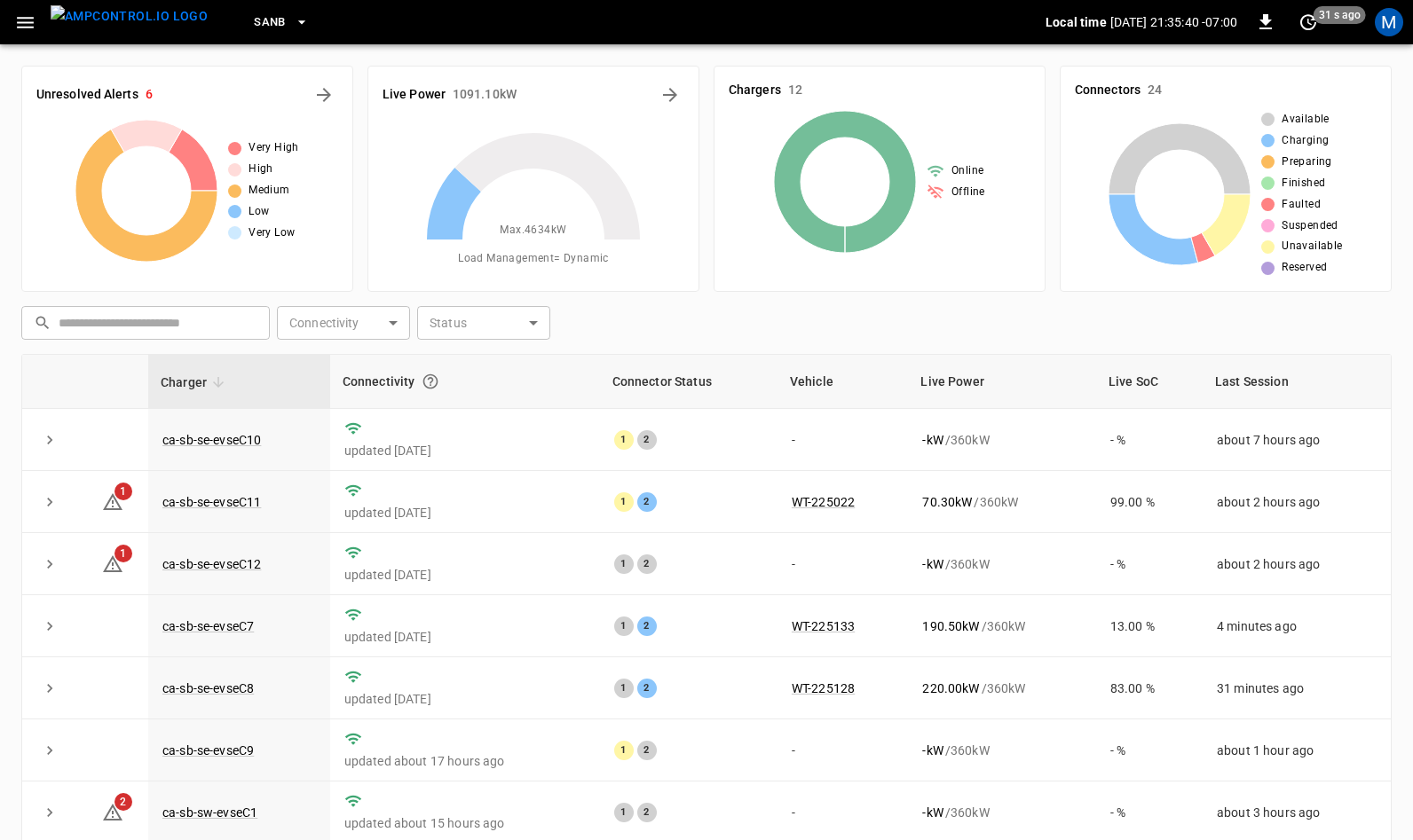
click at [255, 17] on button "SanB" at bounding box center [281, 22] width 69 height 34
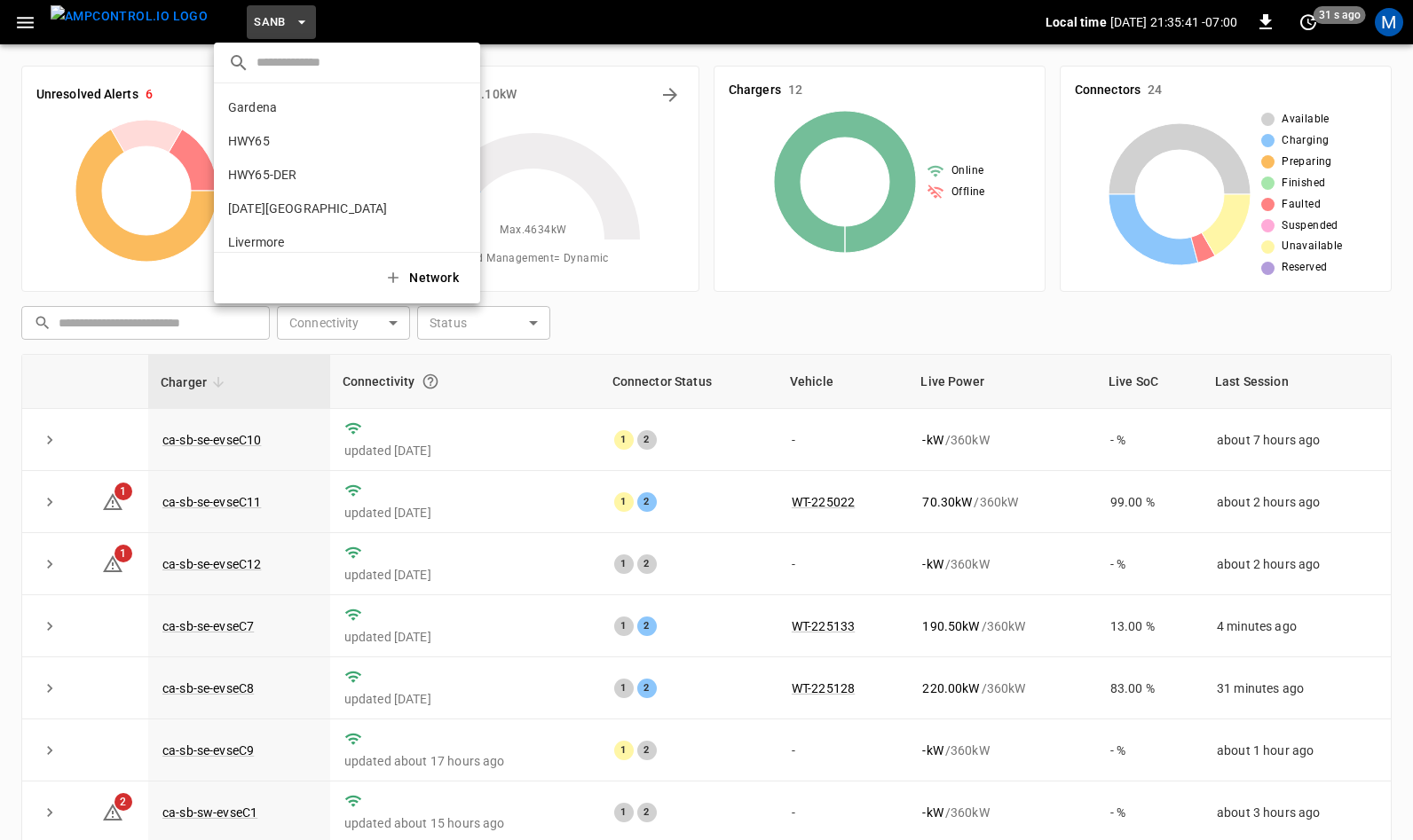
scroll to position [149, 0]
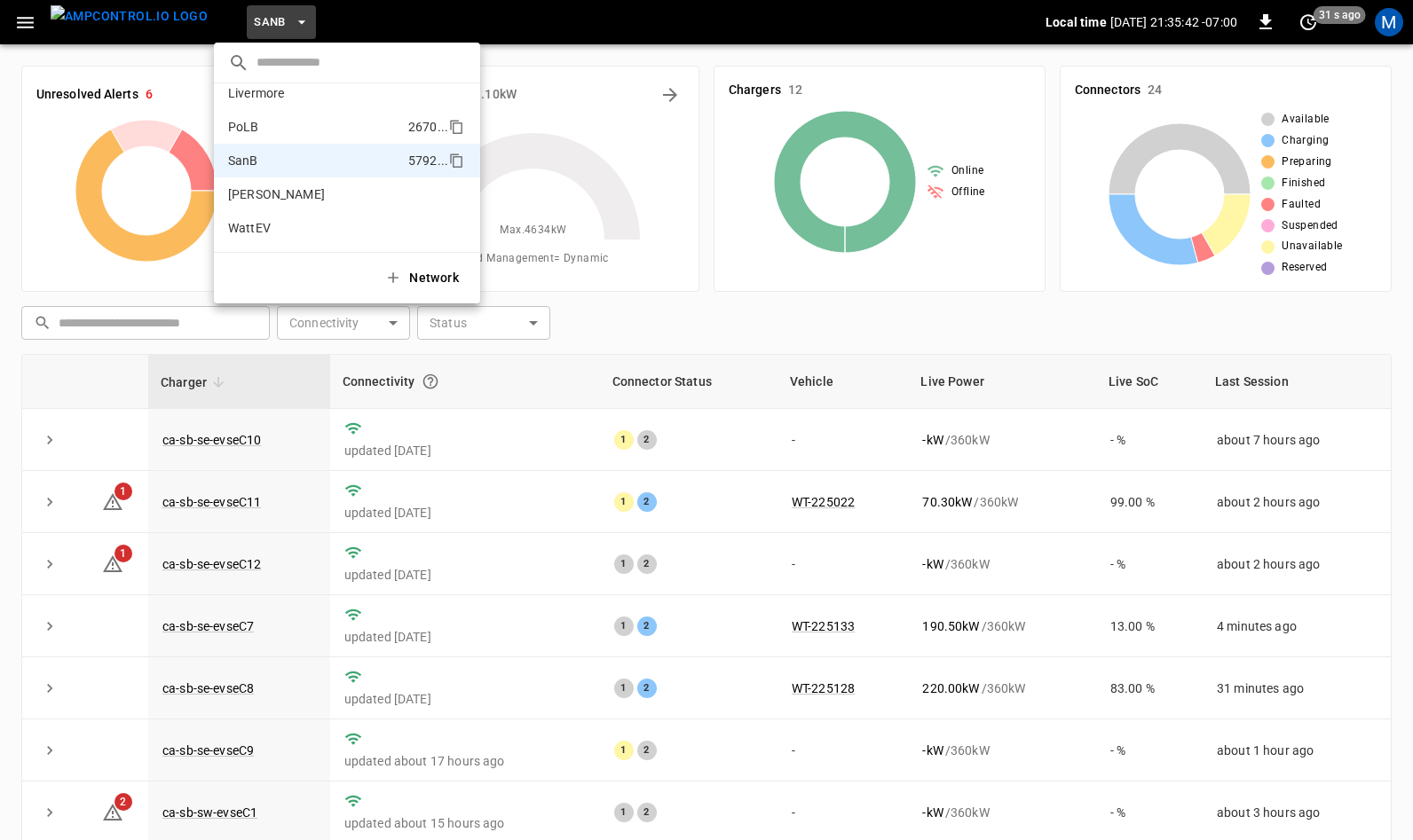
click at [273, 118] on li "PoLB 2670 ..." at bounding box center [347, 126] width 266 height 34
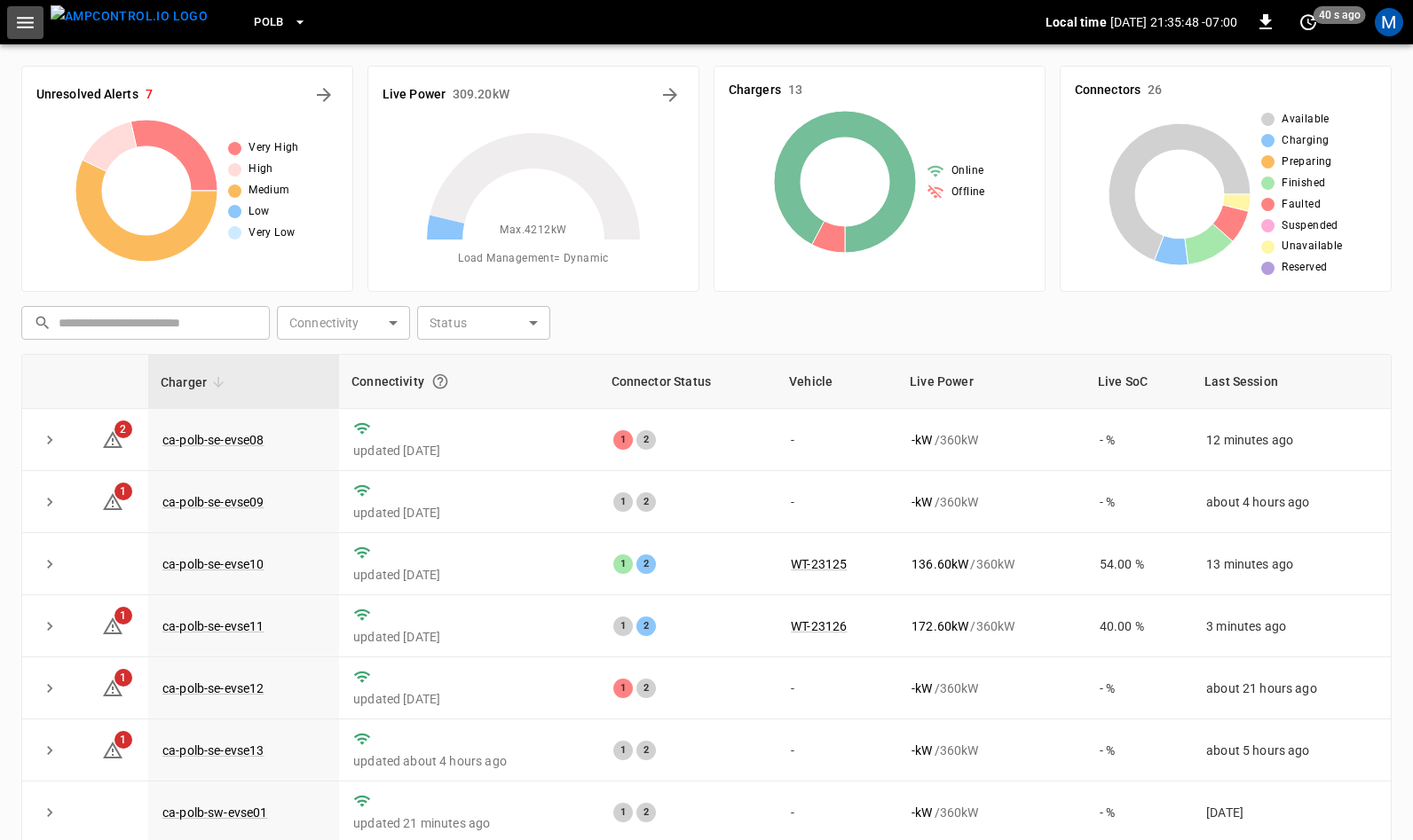
click at [31, 24] on icon "button" at bounding box center [25, 22] width 22 height 22
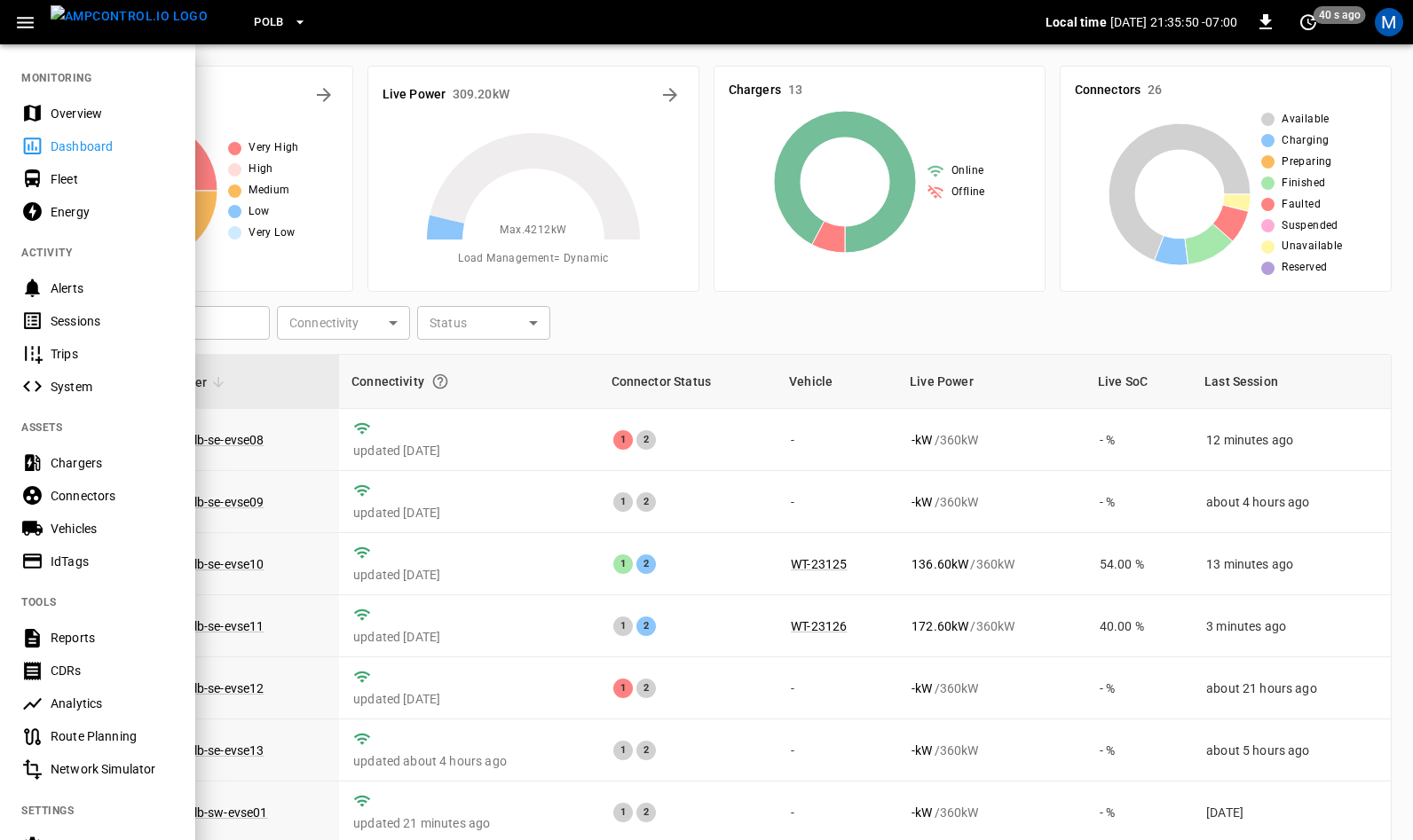
click at [90, 320] on div "Sessions" at bounding box center [113, 320] width 124 height 18
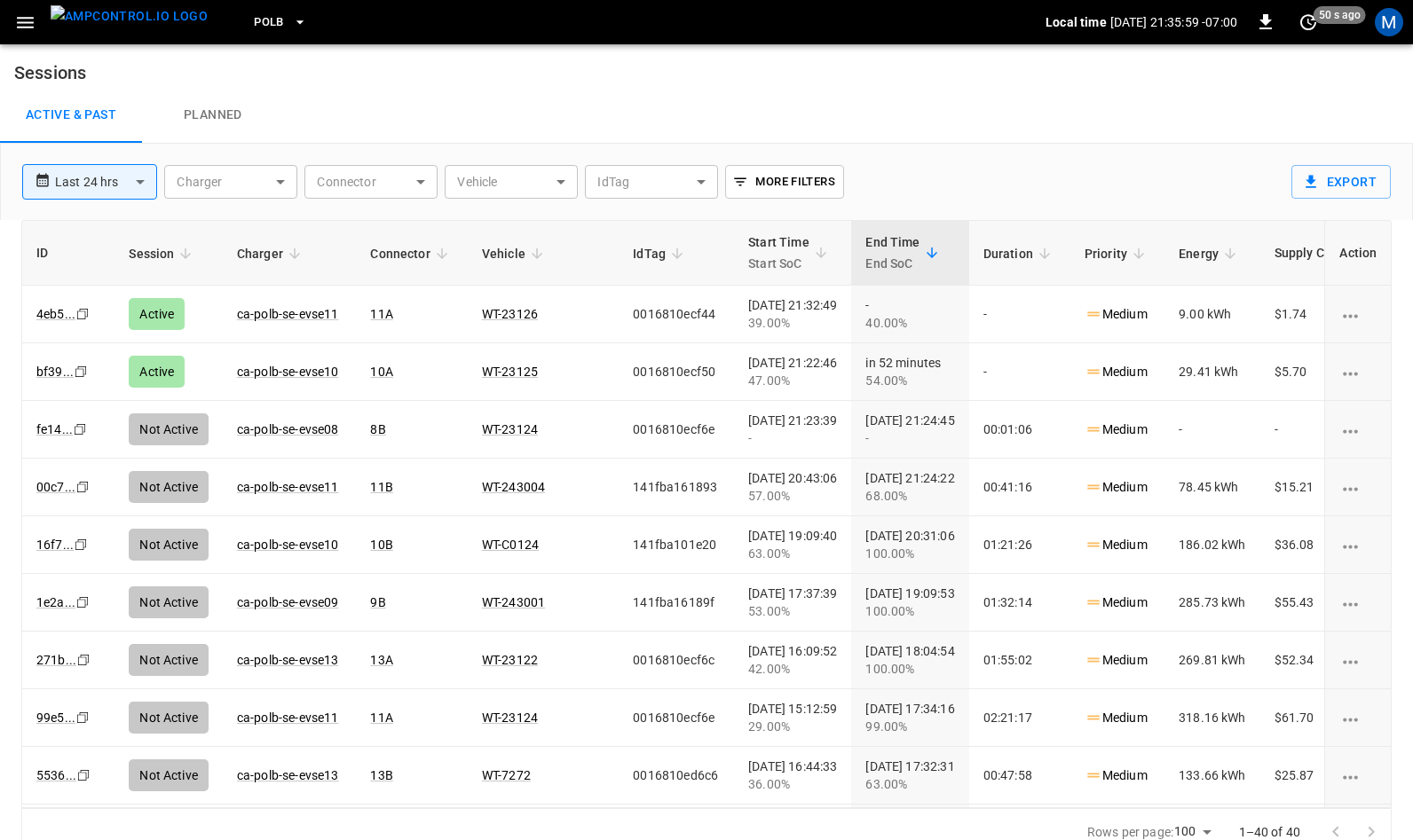
click at [141, 19] on img "menu" at bounding box center [129, 17] width 157 height 22
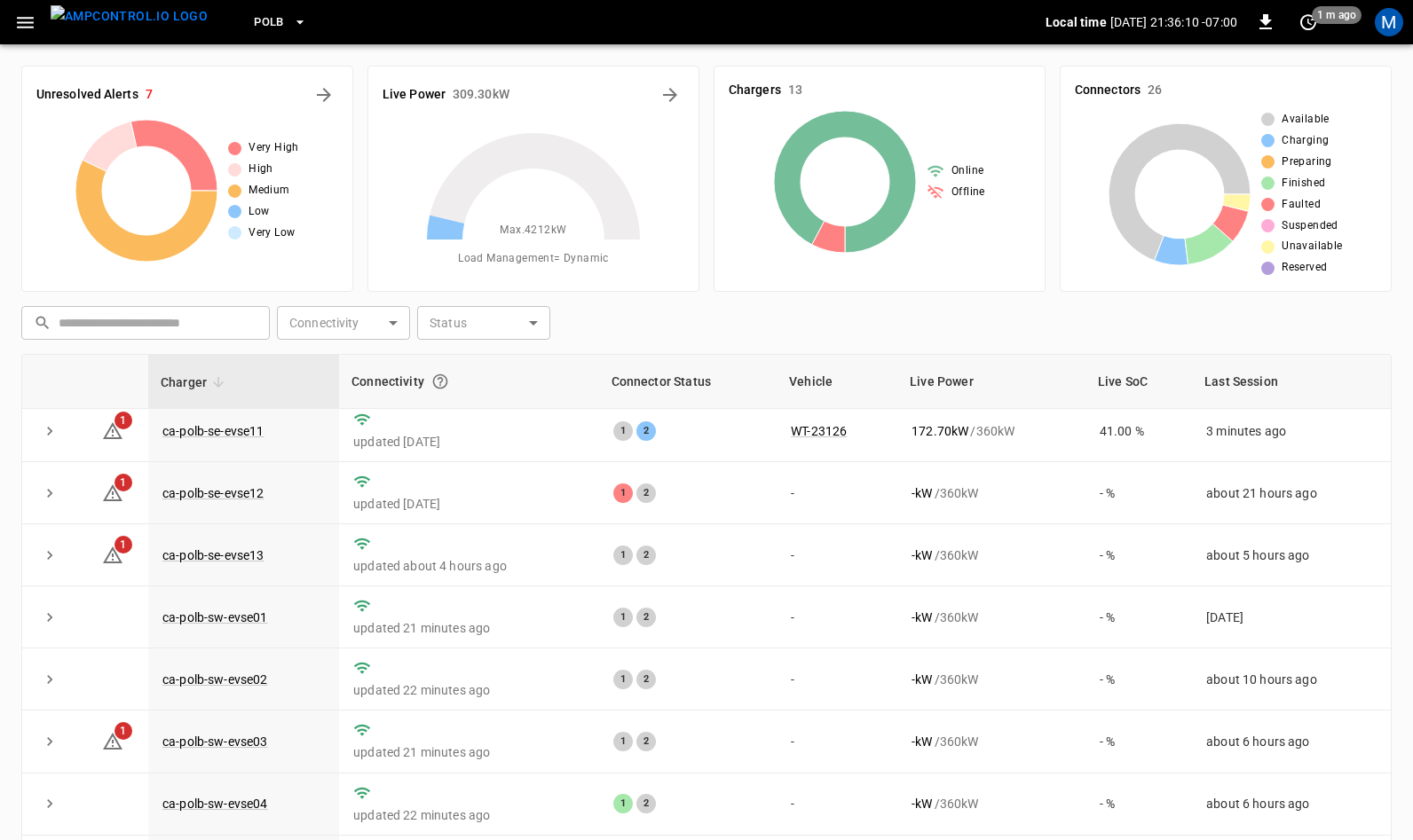
scroll to position [204, 0]
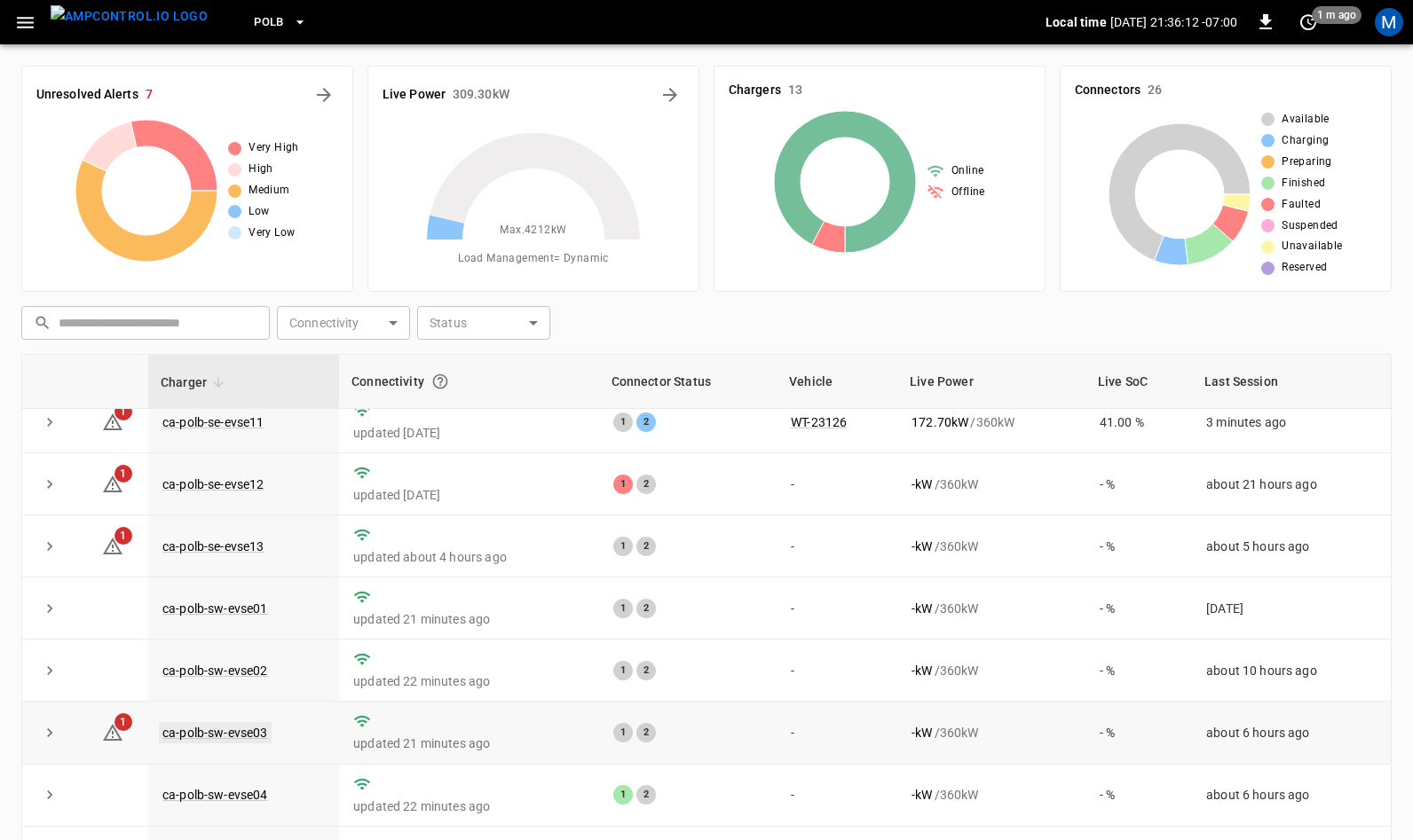
click at [205, 735] on link "ca-polb-sw-evse03" at bounding box center [215, 732] width 113 height 21
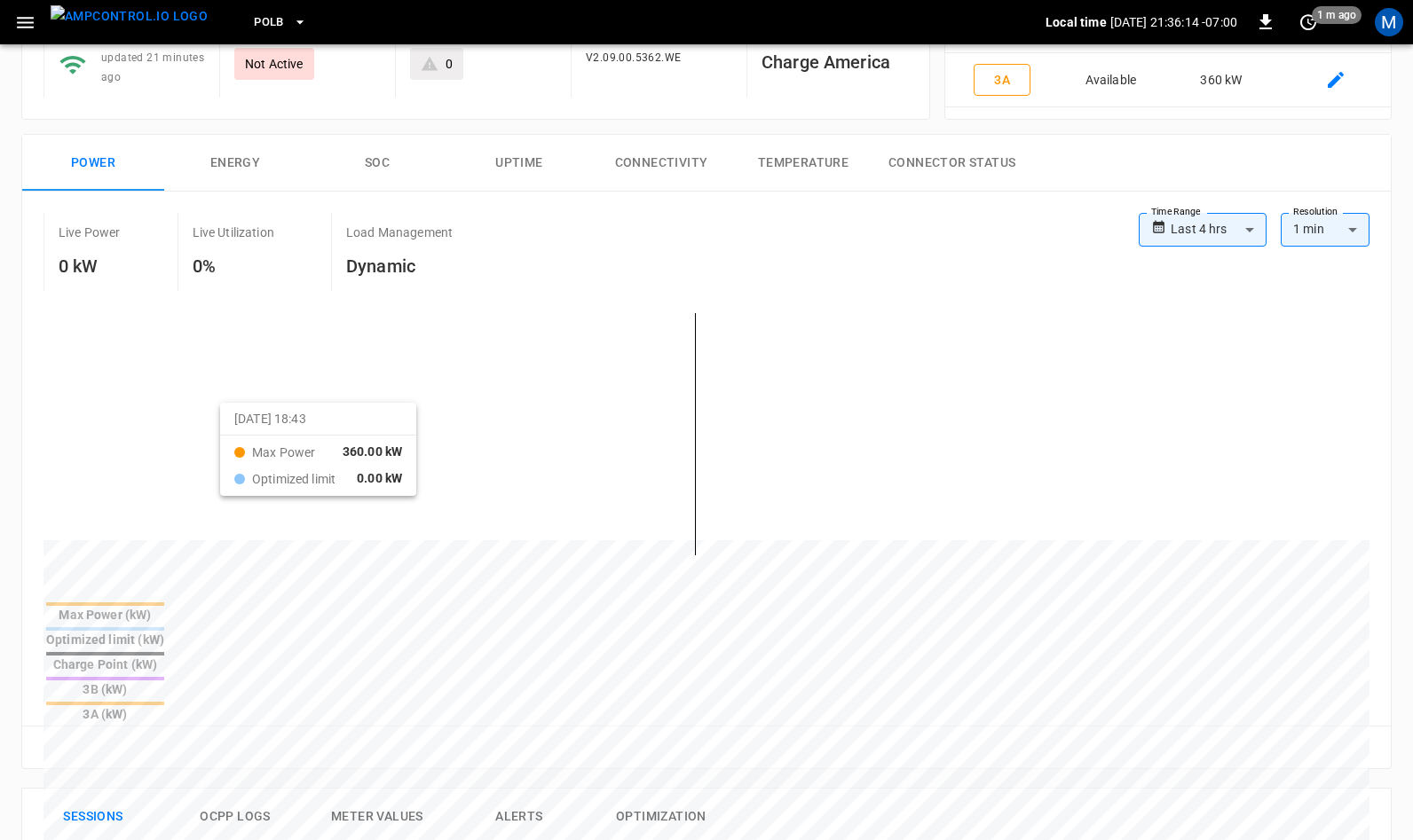
scroll to position [312, 0]
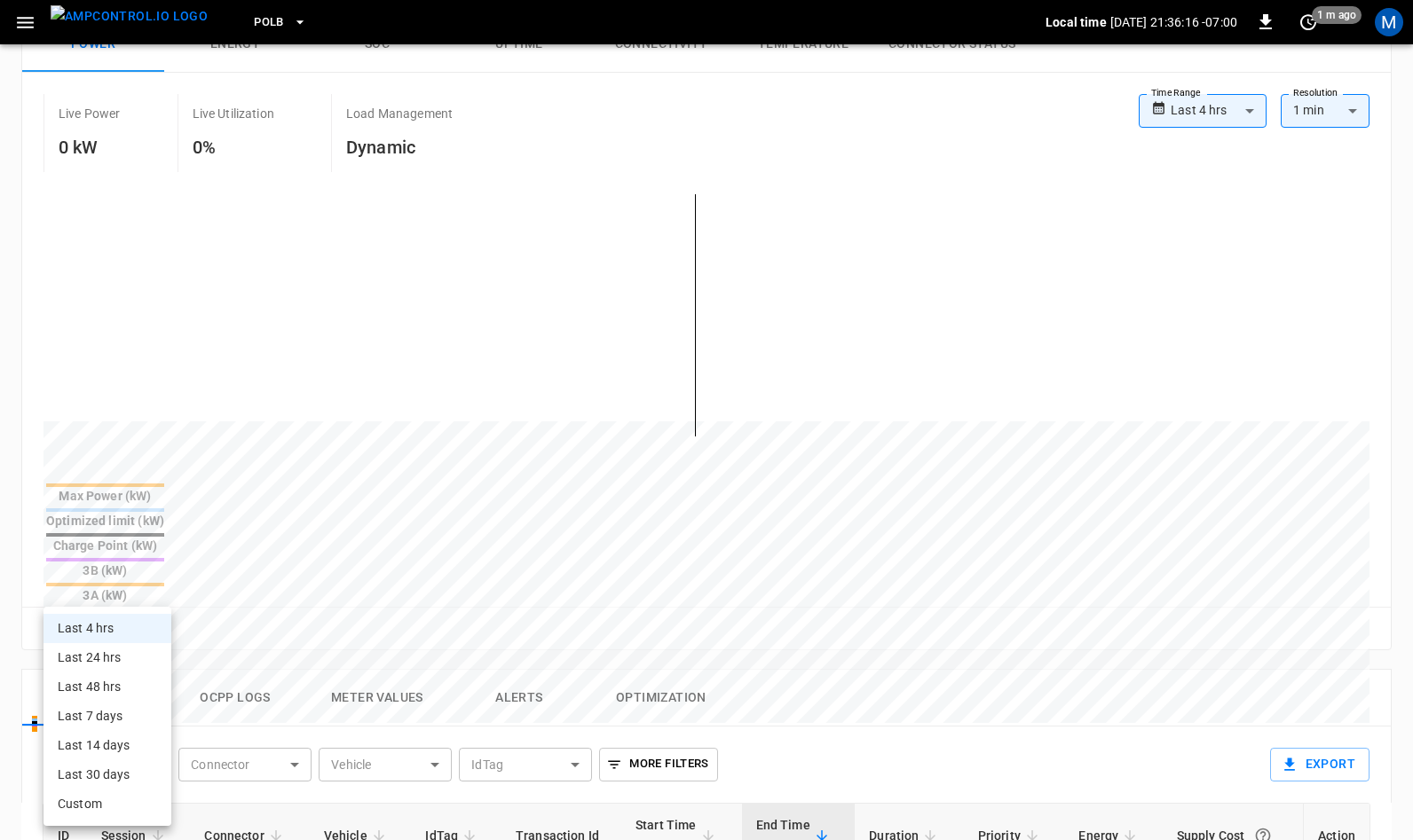
click at [153, 680] on body "**********" at bounding box center [706, 574] width 1413 height 1772
click at [110, 681] on li "Last 48 hrs" at bounding box center [107, 687] width 127 height 30
type input "**********"
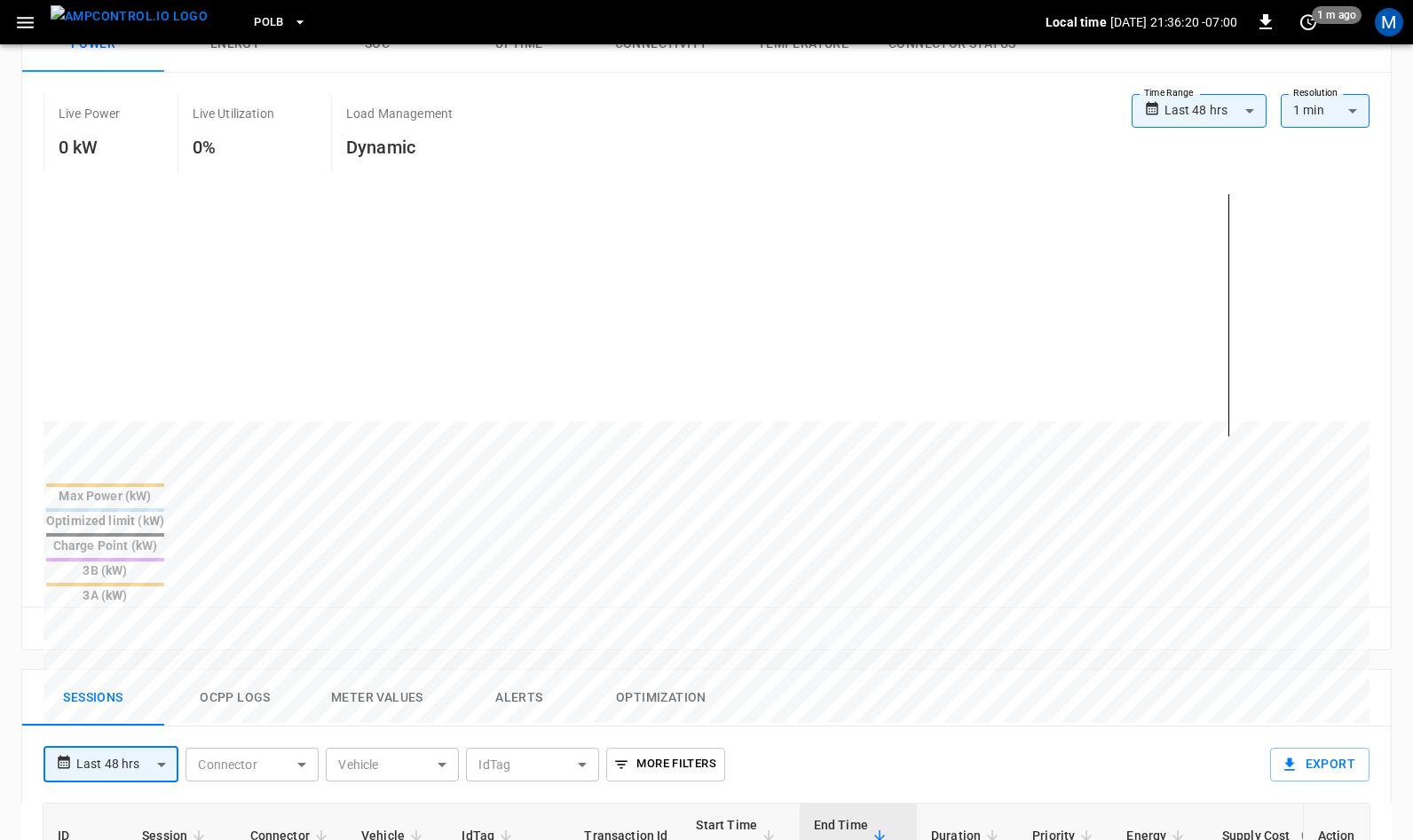
scroll to position [721, 0]
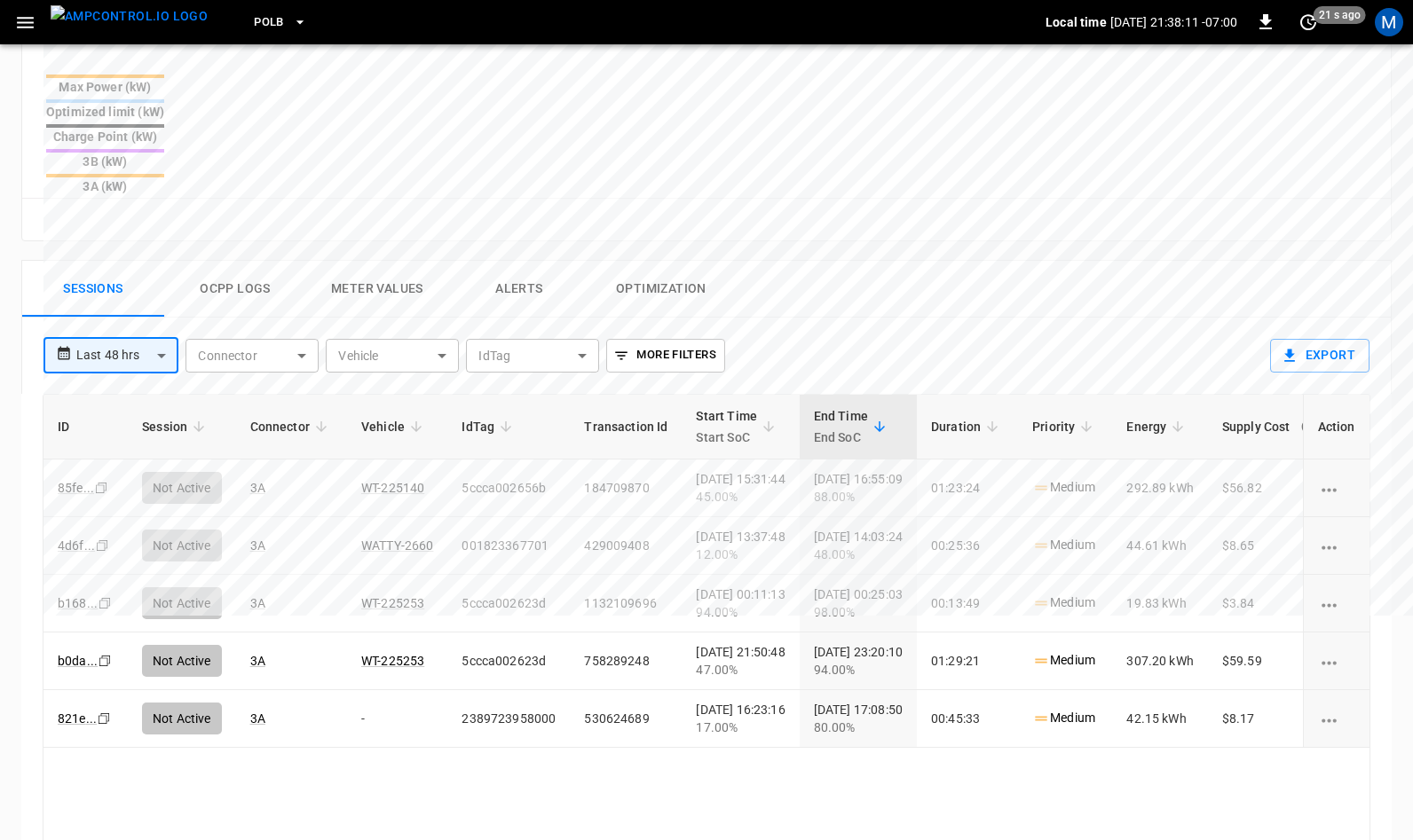
click at [291, 23] on icon "button" at bounding box center [299, 21] width 18 height 18
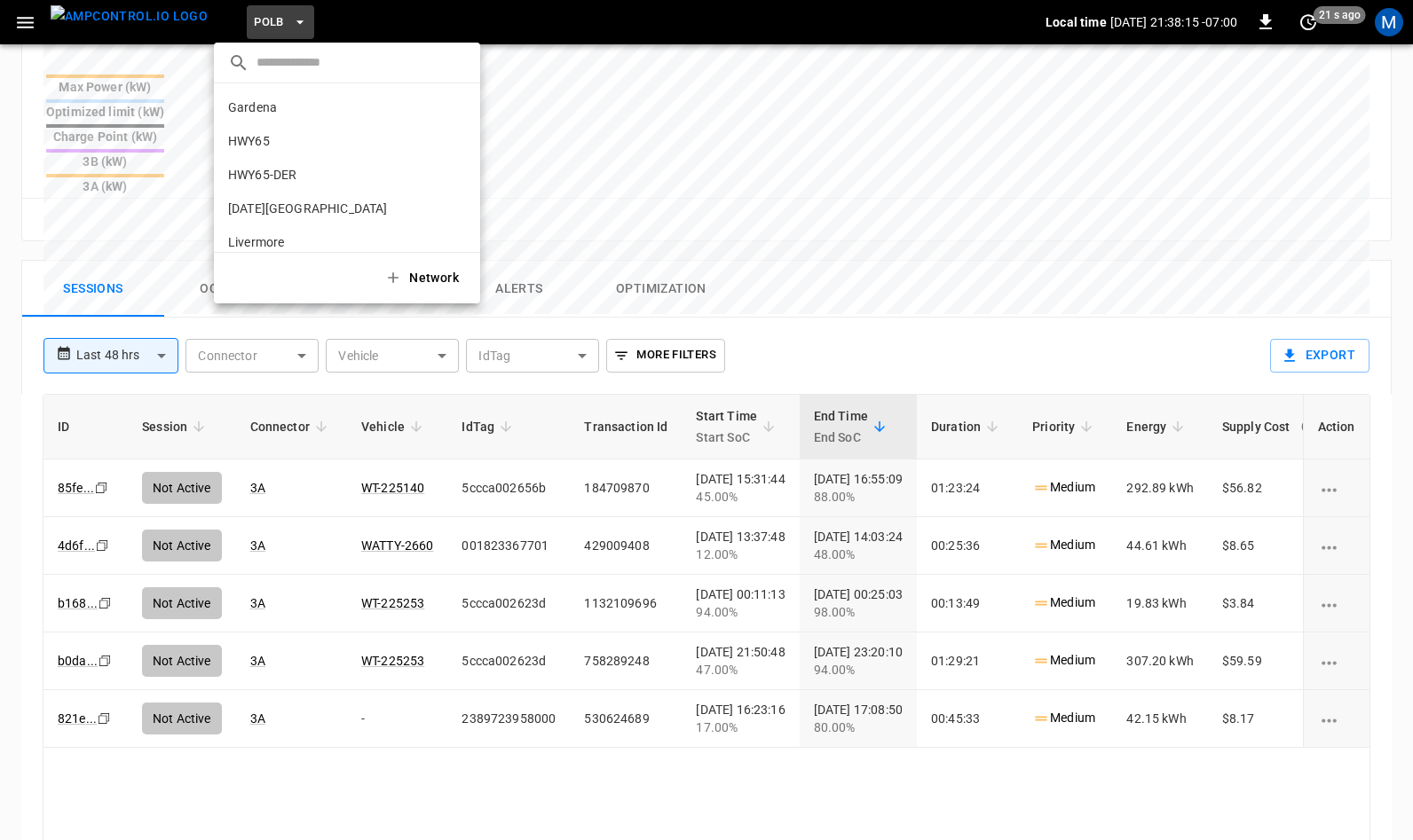
scroll to position [149, 0]
click at [460, 131] on icon "copy" at bounding box center [455, 126] width 16 height 16
drag, startPoint x: 757, startPoint y: 620, endPoint x: 779, endPoint y: 620, distance: 22.0
click at [779, 620] on div at bounding box center [706, 420] width 1413 height 840
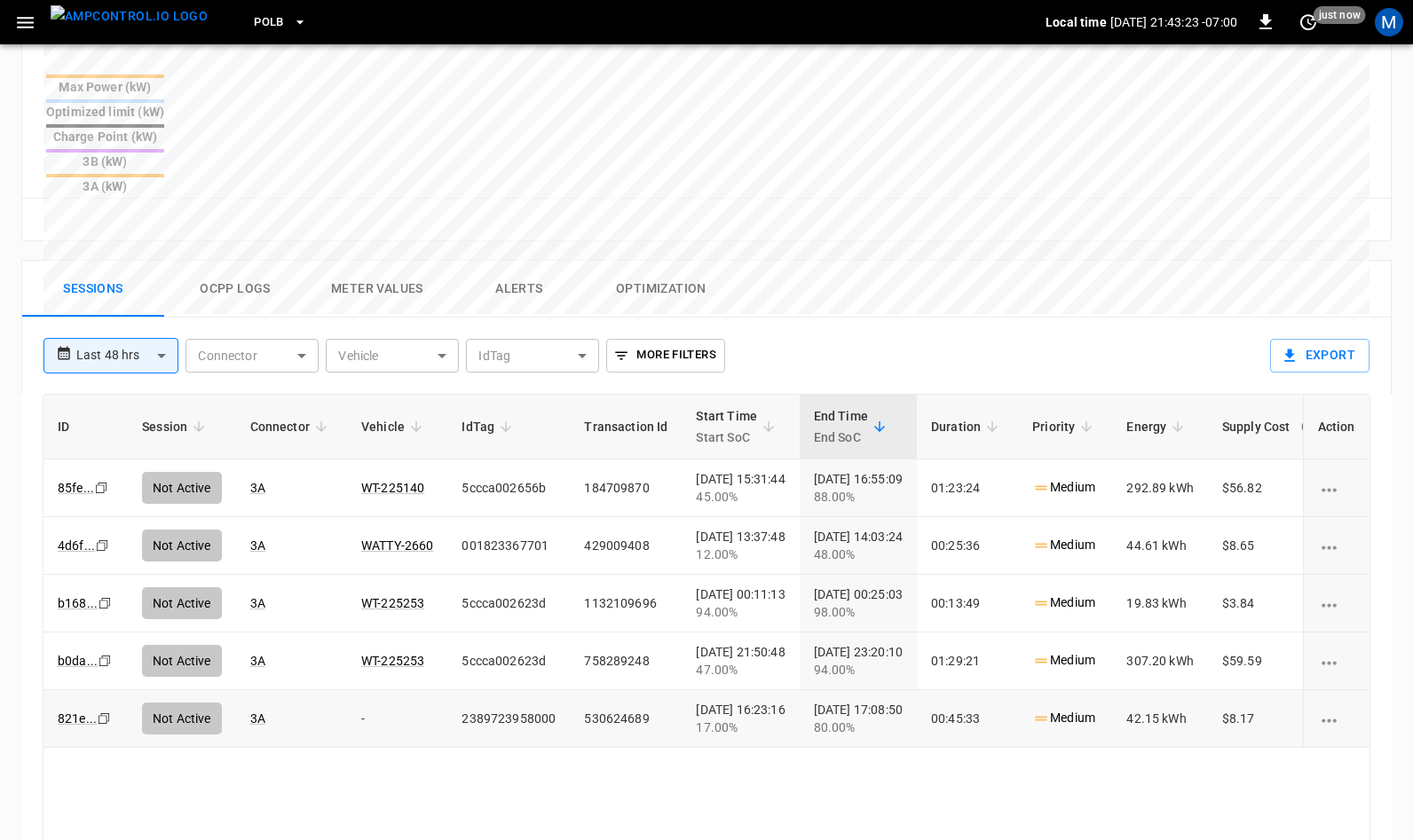
drag, startPoint x: 691, startPoint y: 621, endPoint x: 812, endPoint y: 622, distance: 121.0
click at [799, 690] on td "[DATE] 16:23:16 17.00%" at bounding box center [740, 719] width 117 height 57
copy div "[DATE] 16:23:16"
